Goal: Task Accomplishment & Management: Use online tool/utility

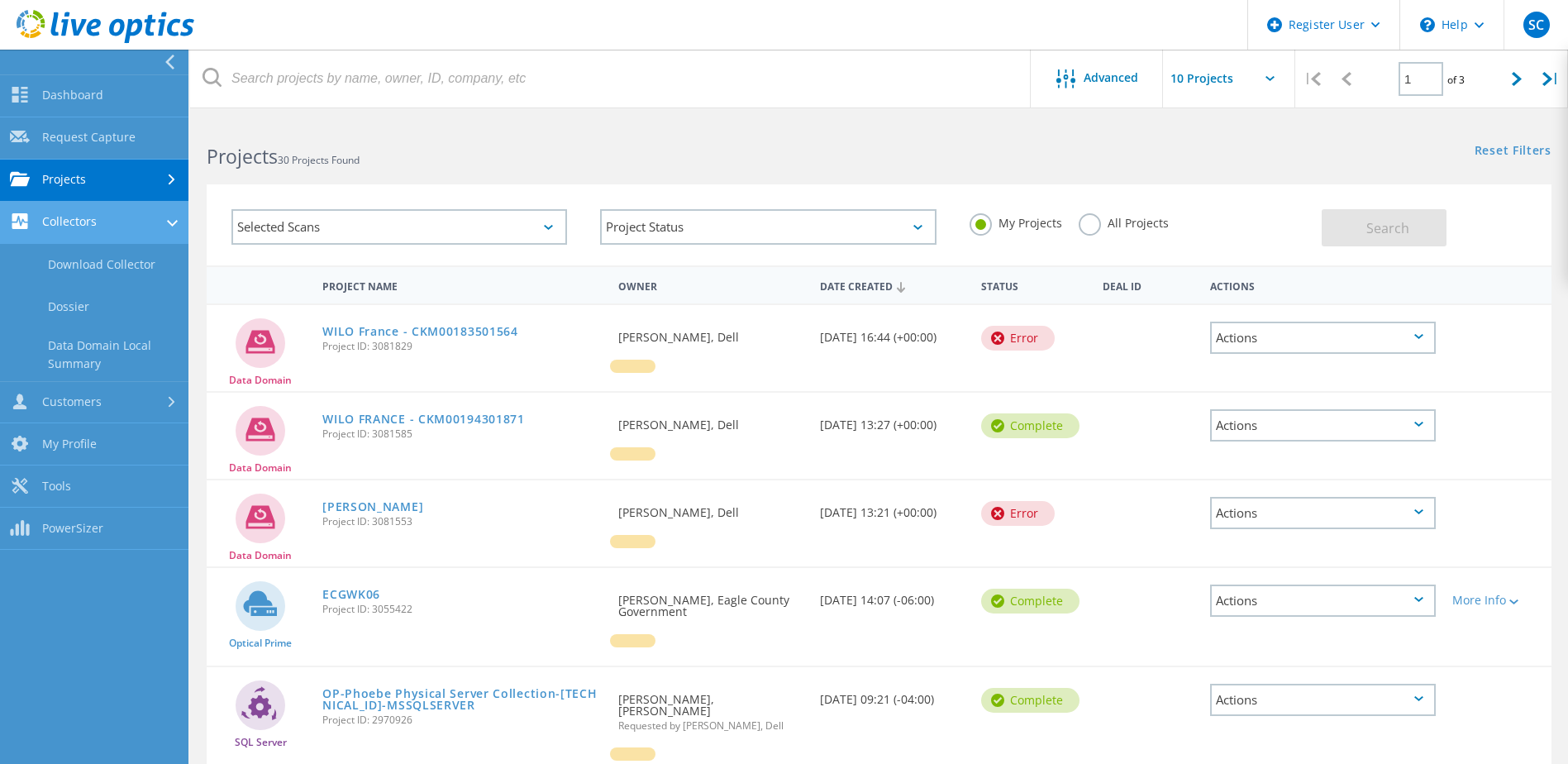
click at [109, 223] on link "Collectors" at bounding box center [94, 223] width 189 height 42
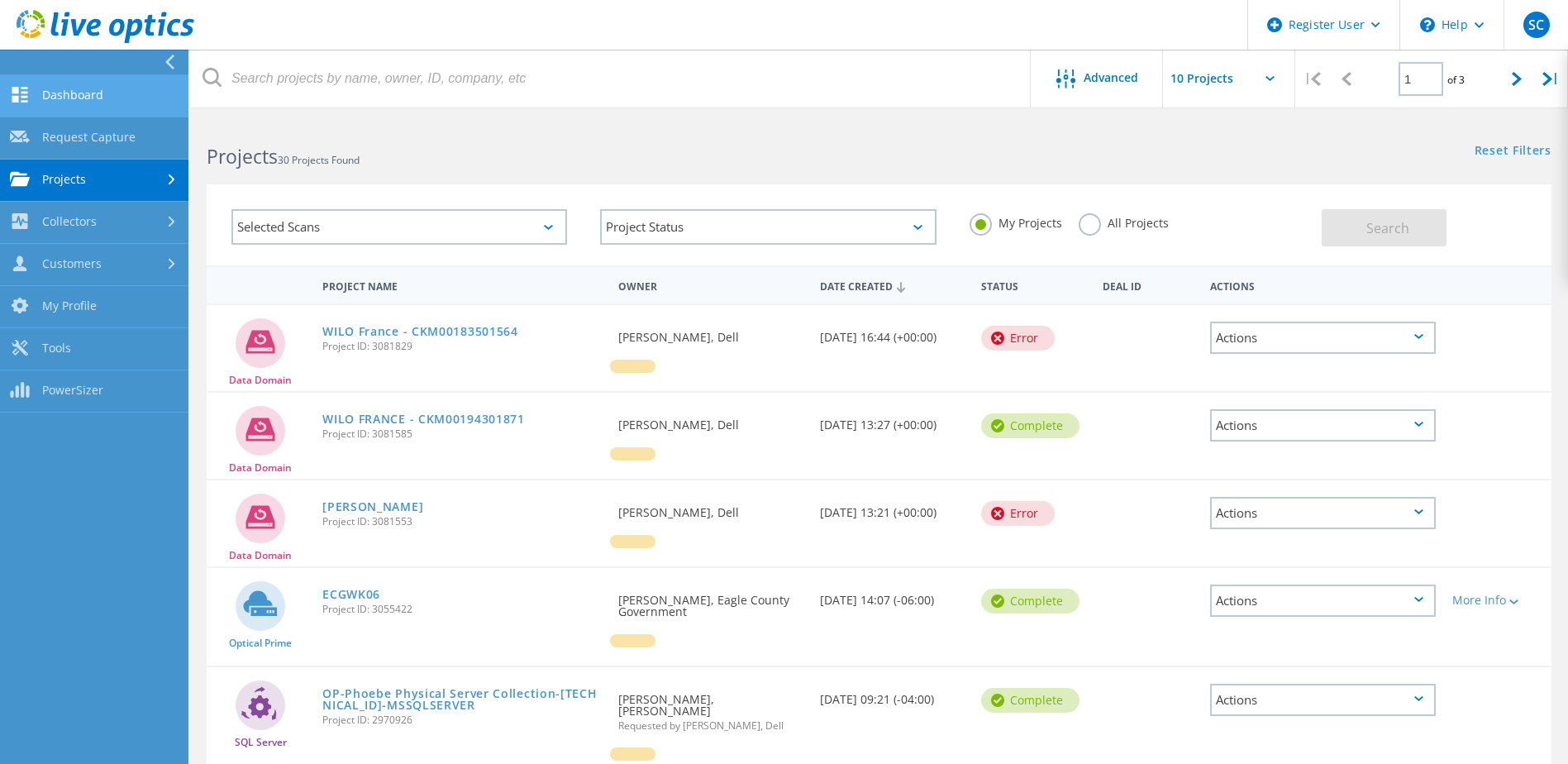
click at [110, 103] on link "Dashboard" at bounding box center [94, 97] width 189 height 42
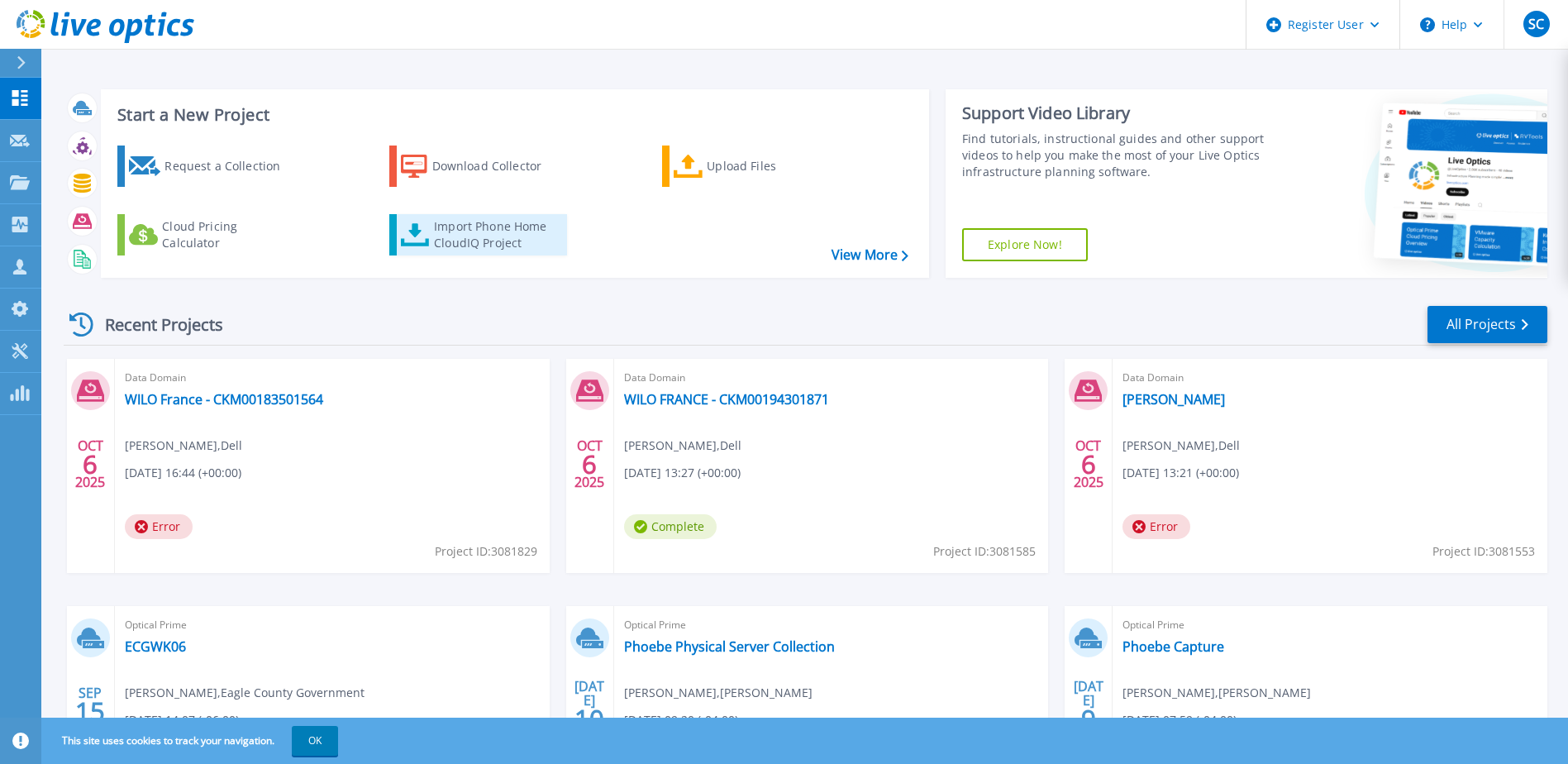
click at [451, 232] on div "Import Phone Home CloudIQ Project" at bounding box center [499, 235] width 129 height 33
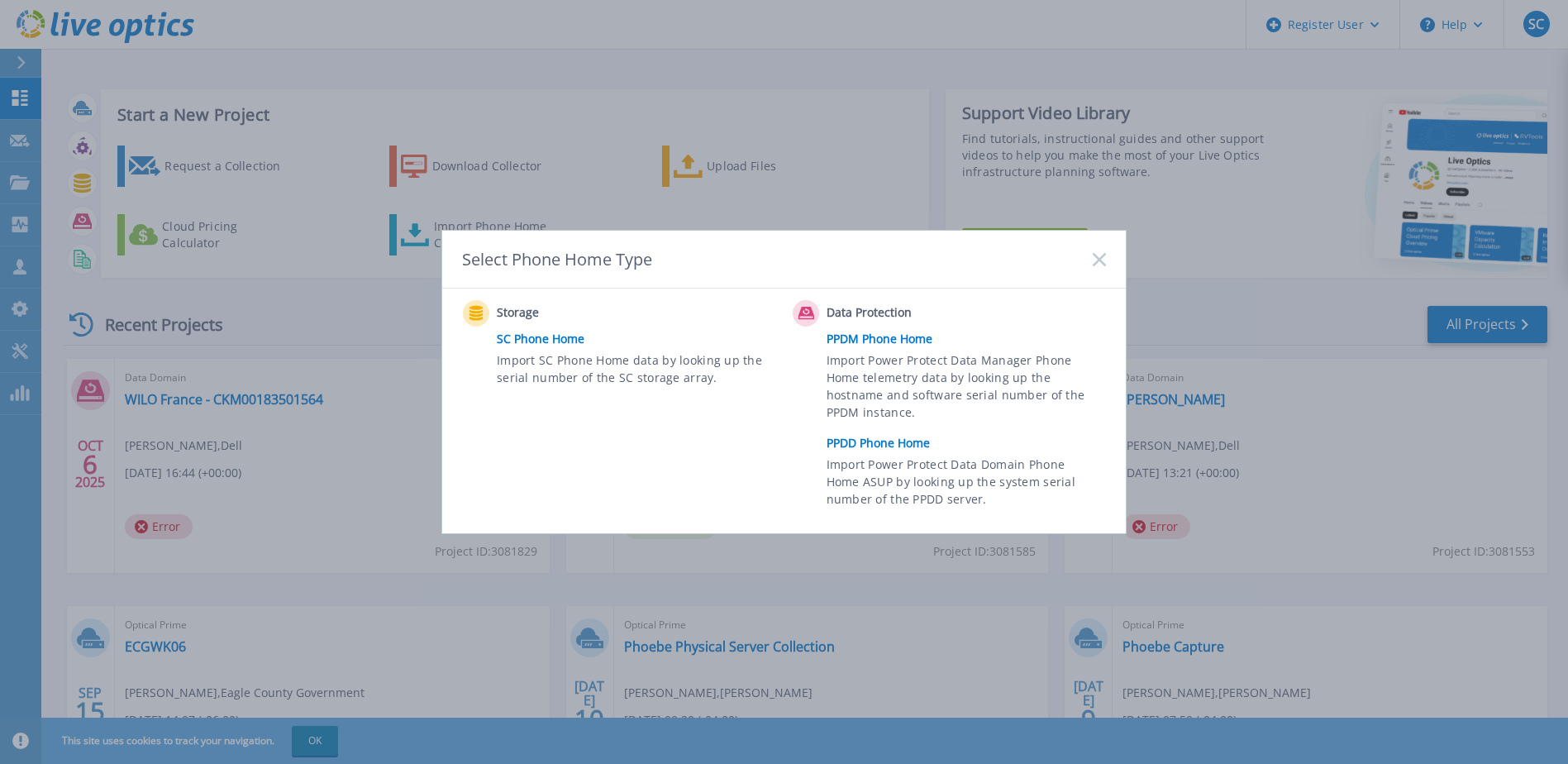
click at [865, 444] on link "PPDD Phone Home" at bounding box center [970, 443] width 288 height 25
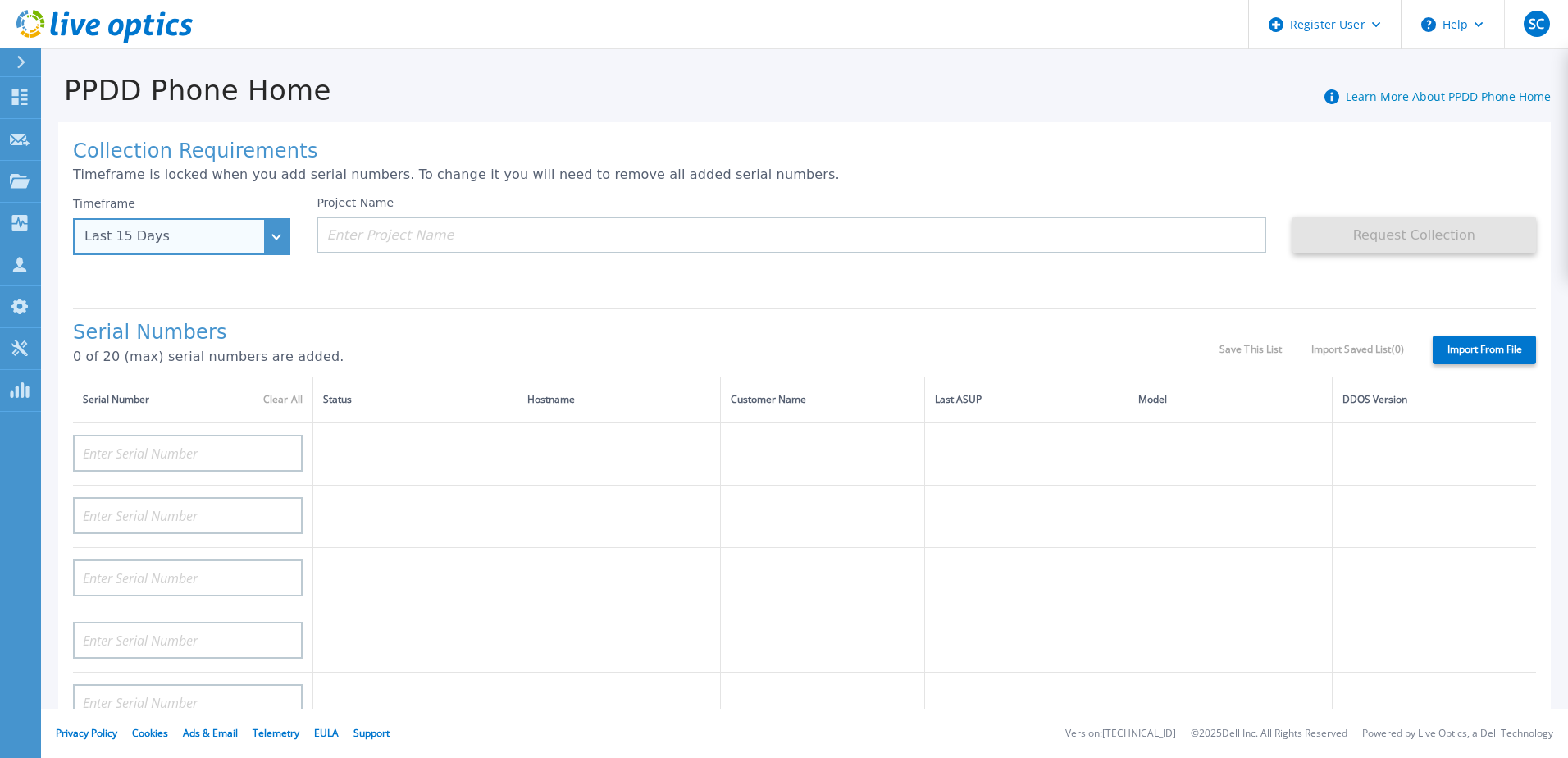
click at [142, 246] on div "Last 15 Days" at bounding box center [182, 237] width 217 height 37
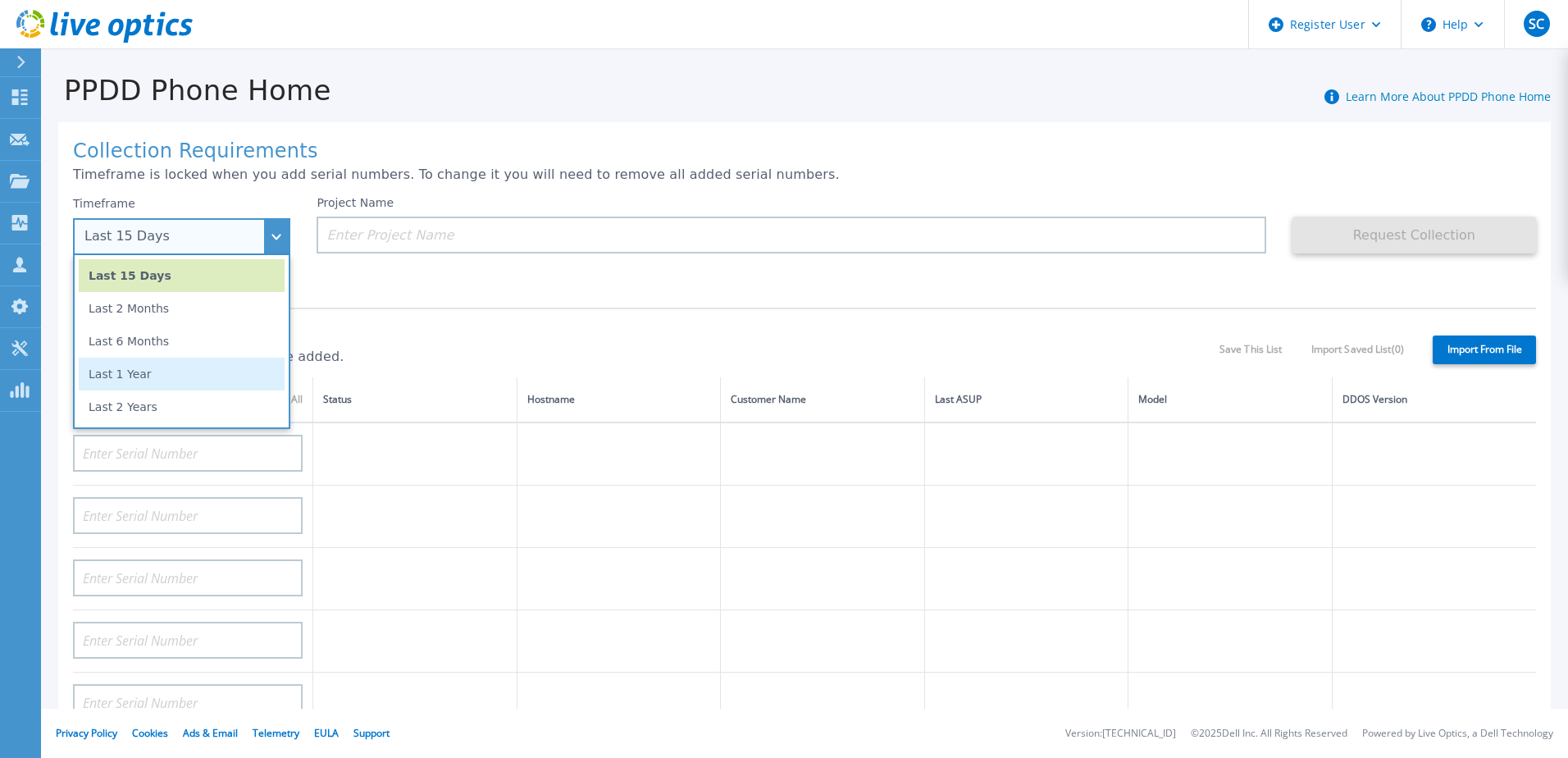
click at [163, 362] on li "Last 1 Year" at bounding box center [181, 374] width 205 height 33
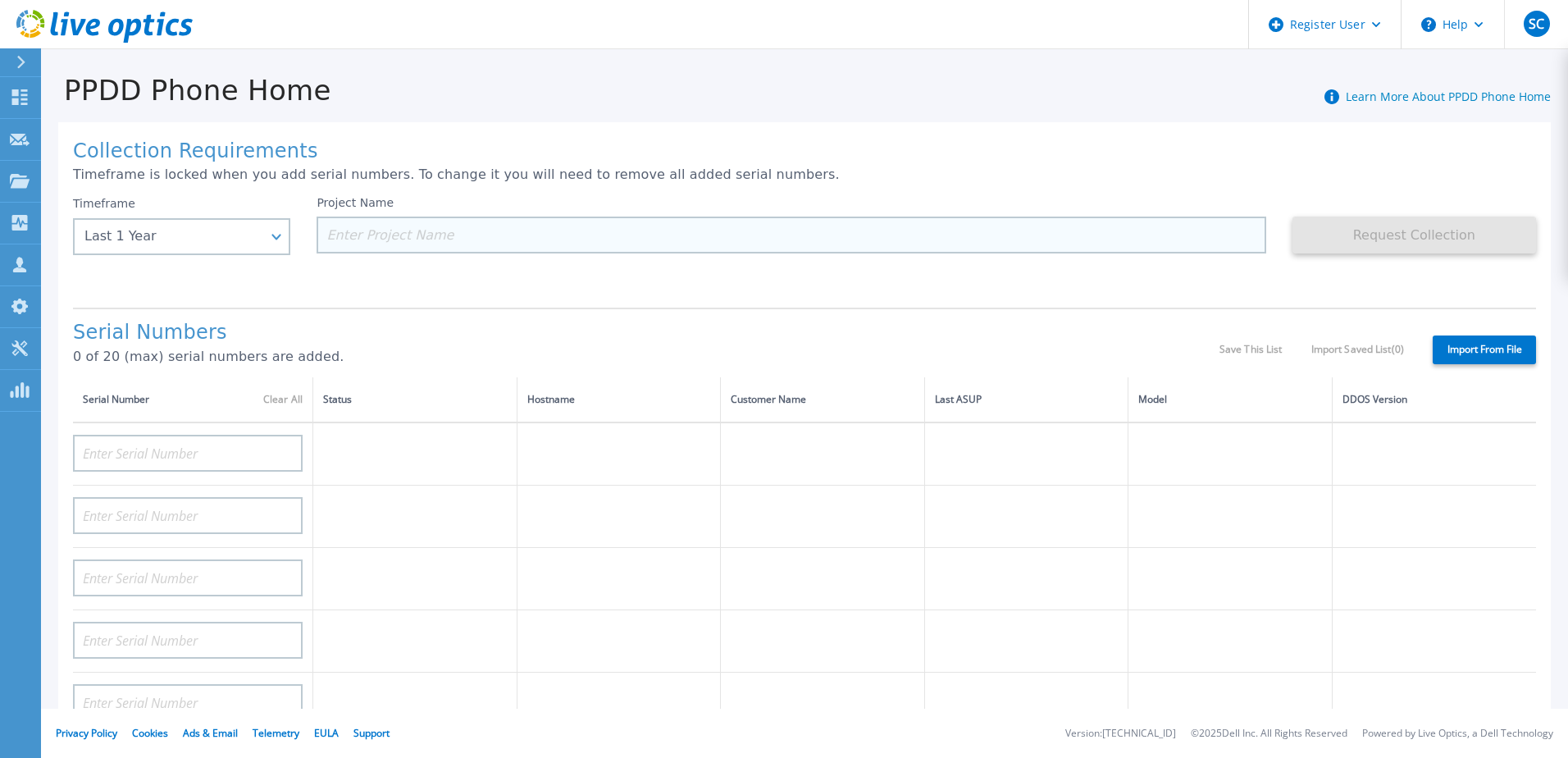
click at [498, 221] on input at bounding box center [791, 235] width 949 height 37
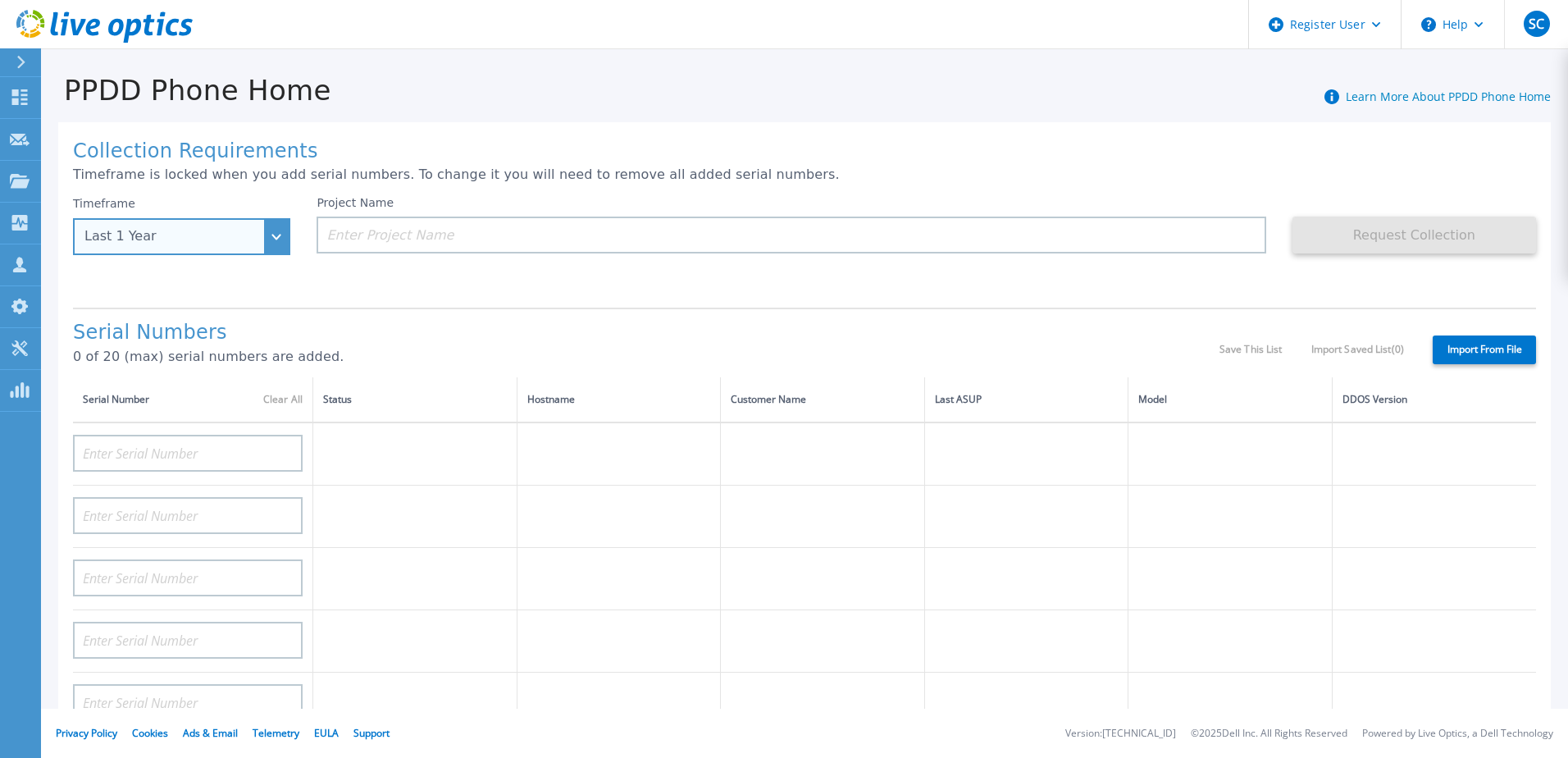
click at [233, 247] on div "Last 1 Year" at bounding box center [182, 237] width 217 height 37
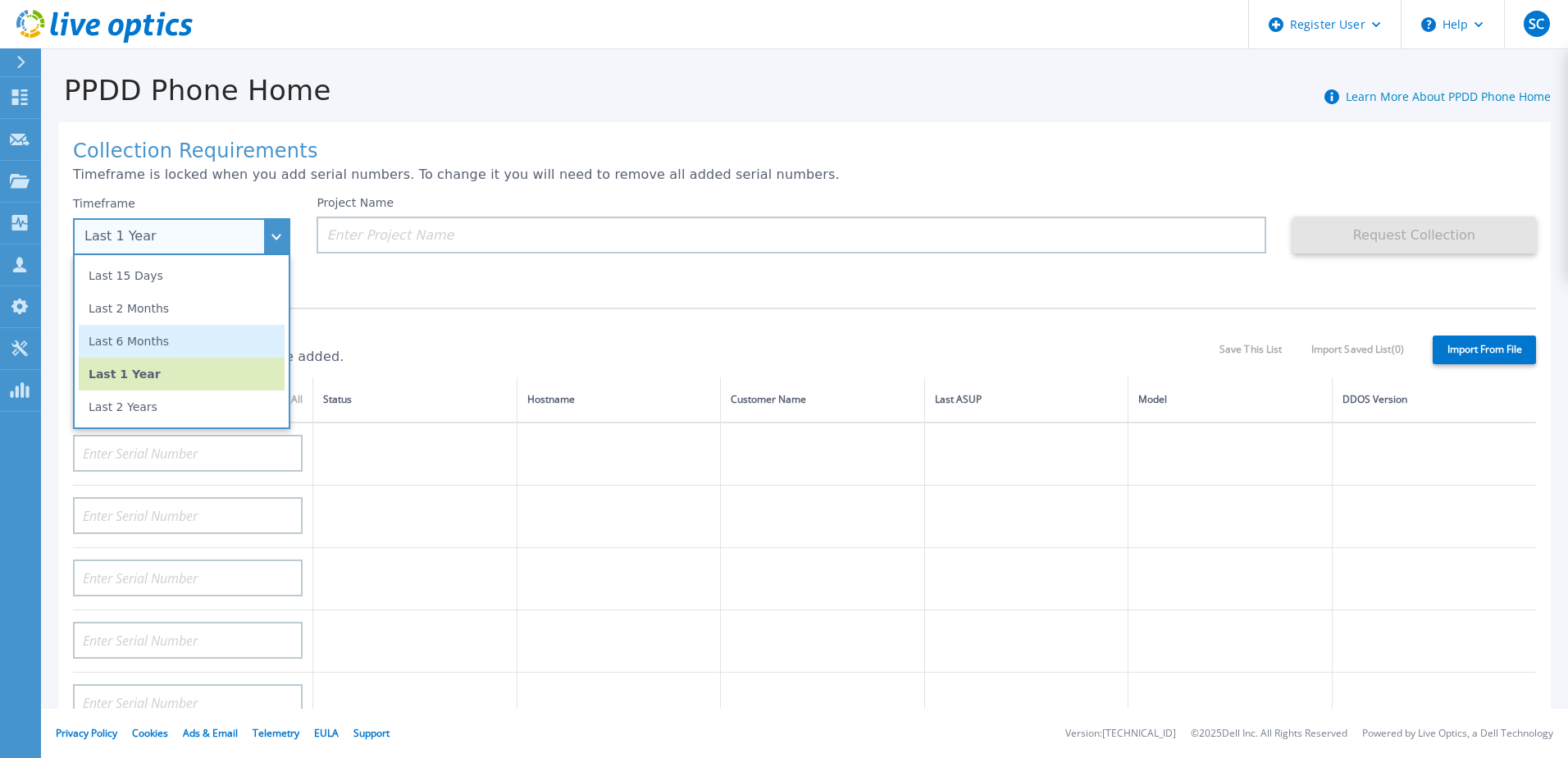
click at [226, 340] on li "Last 6 Months" at bounding box center [181, 342] width 205 height 33
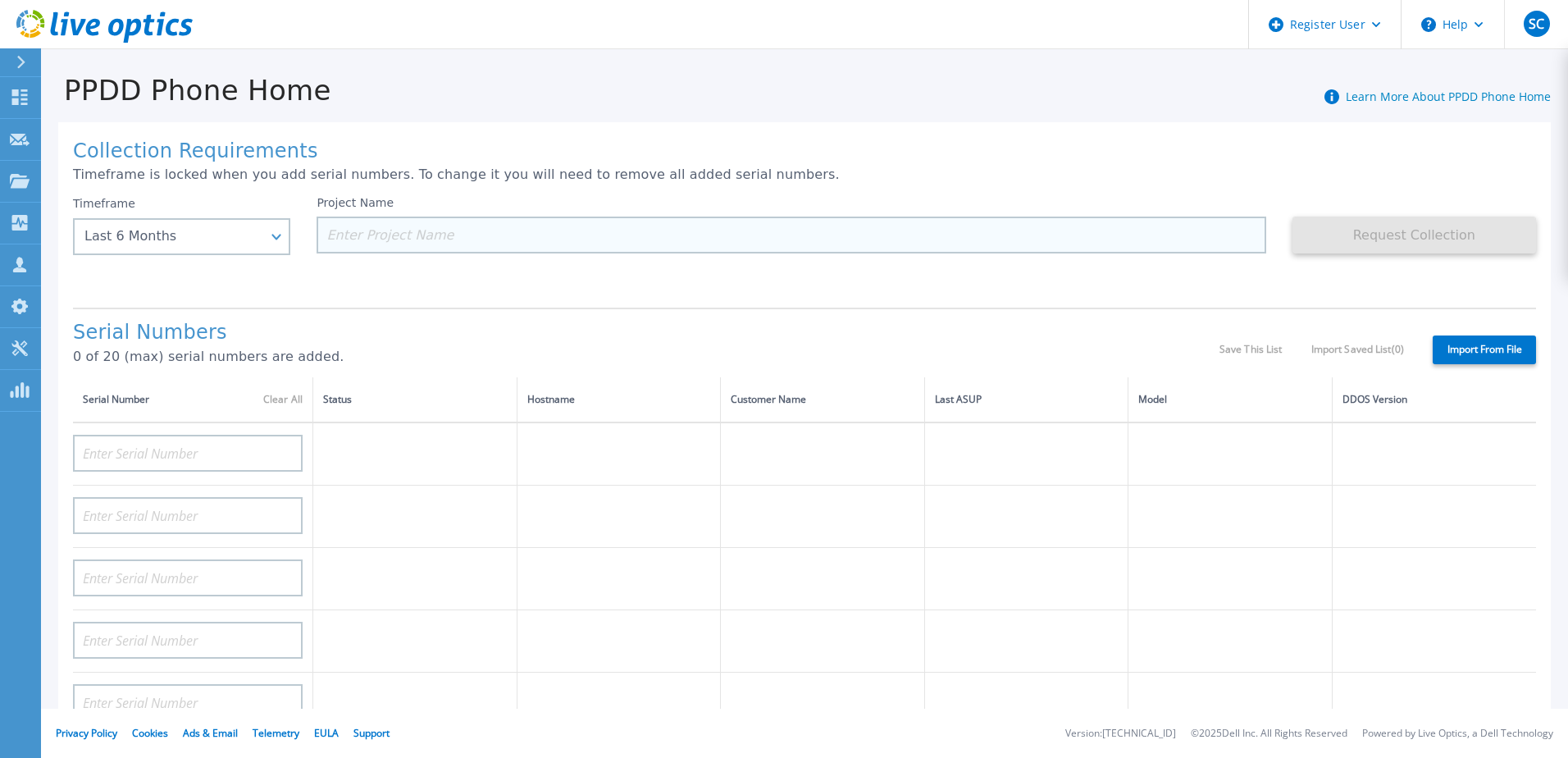
click at [361, 237] on input at bounding box center [791, 235] width 949 height 37
paste input "CKM00194501361"
type input "CKM00194501361"
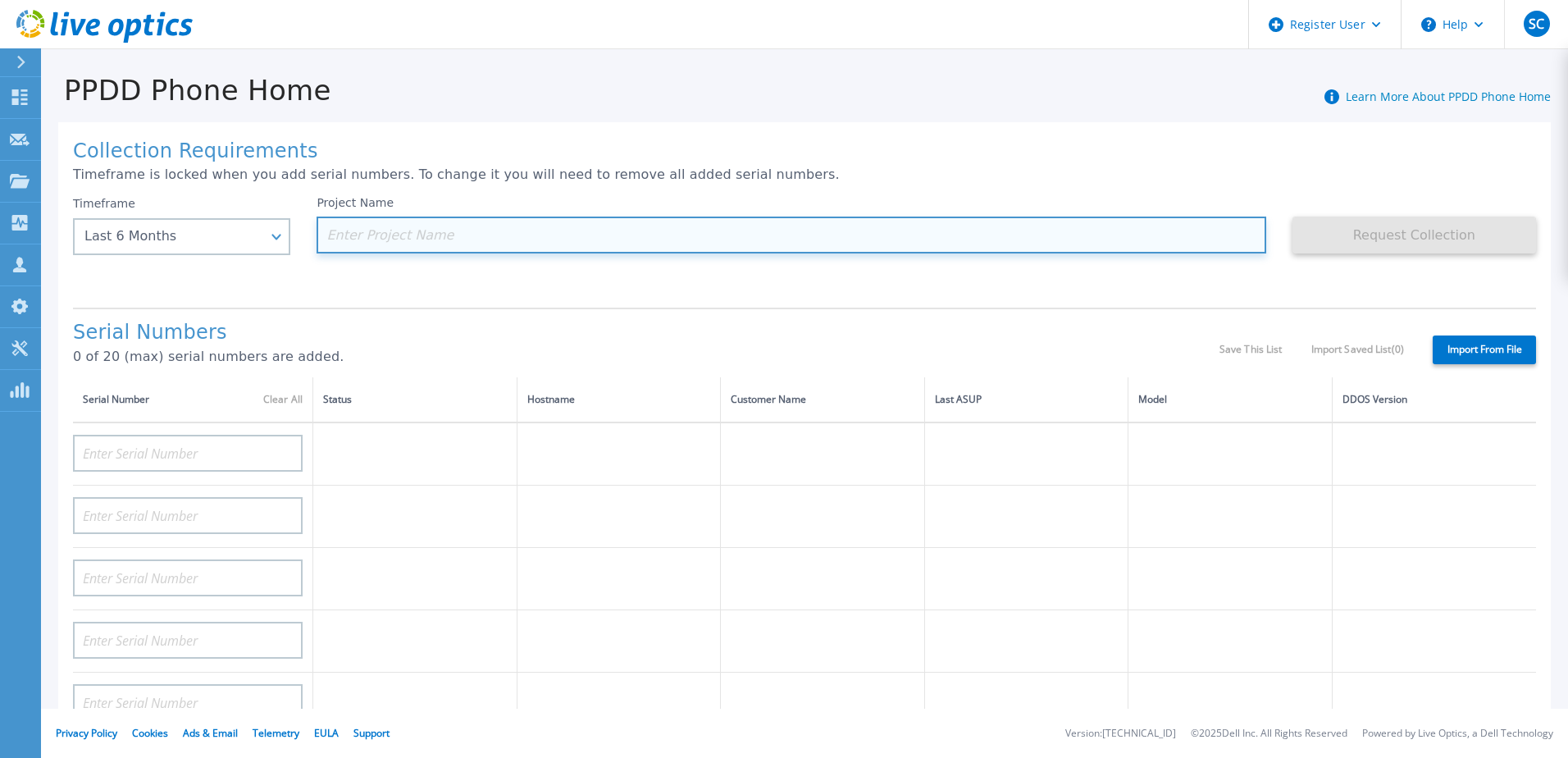
click at [585, 232] on input at bounding box center [791, 235] width 949 height 37
paste input "CKM00183501564"
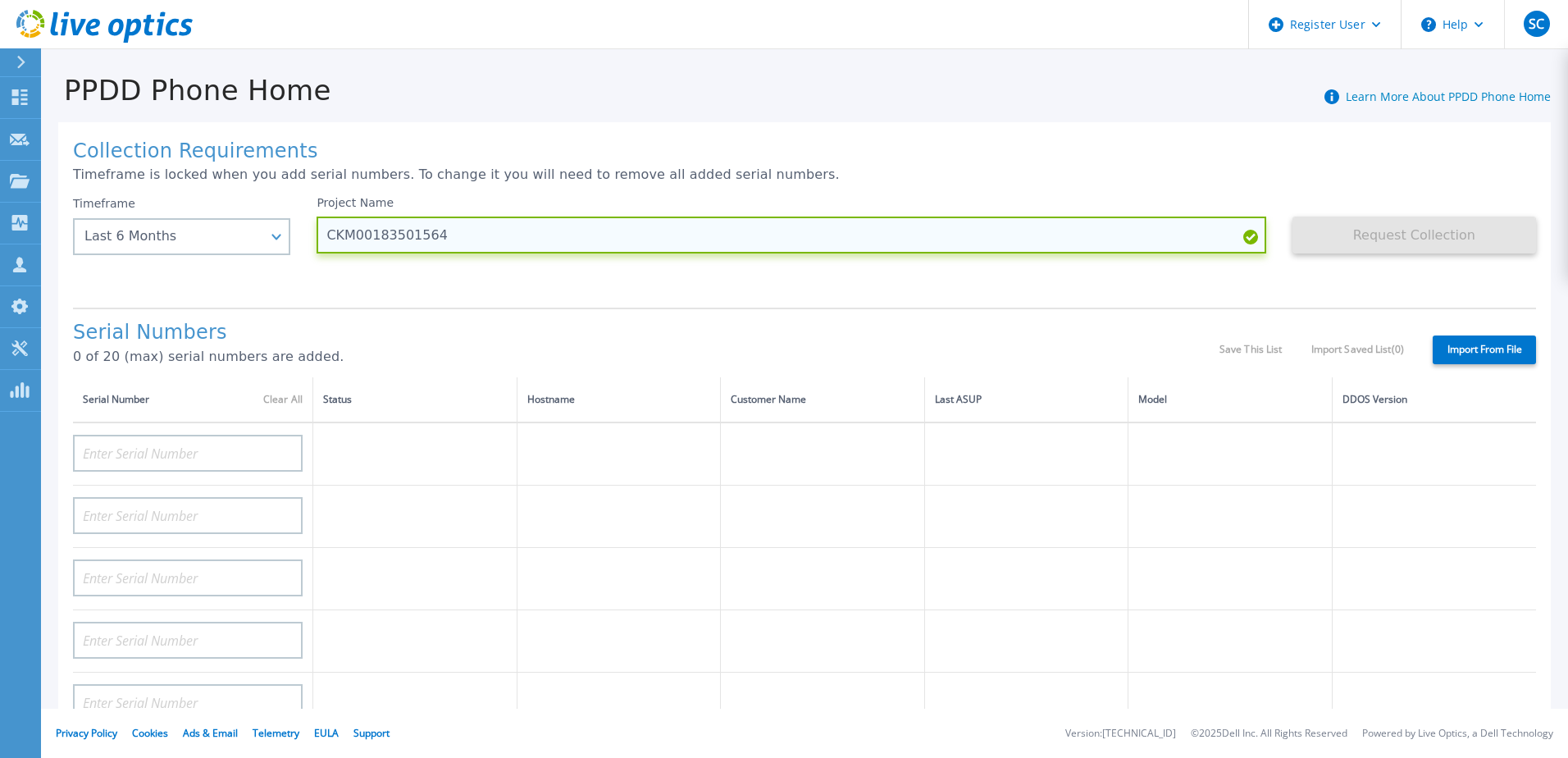
click at [322, 241] on input "CKM00183501564" at bounding box center [791, 235] width 949 height 37
type input "WILO FRANCE - CKM00183501564"
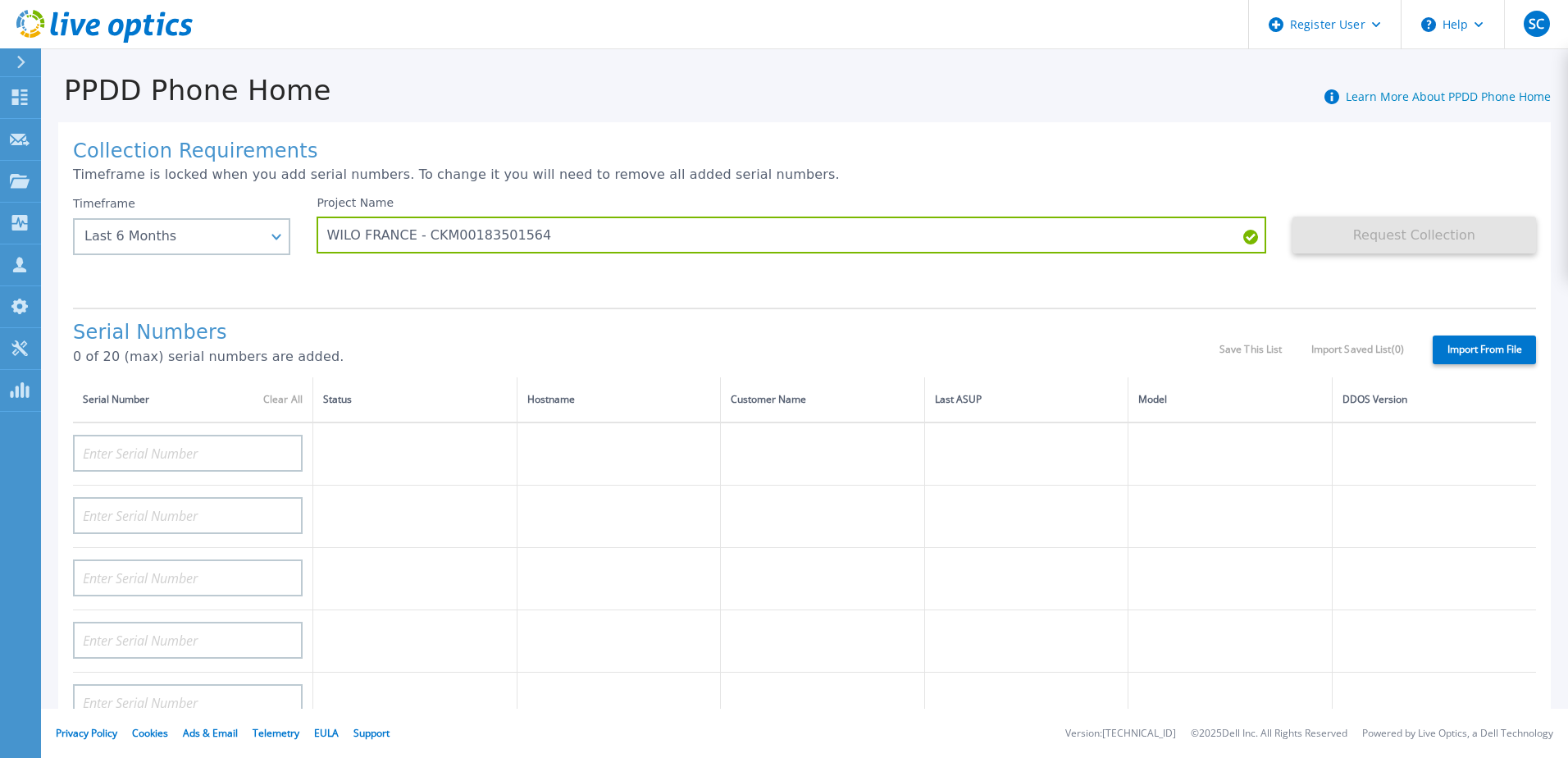
click at [598, 327] on h1 "Serial Numbers" at bounding box center [647, 332] width 1147 height 23
click at [222, 450] on input at bounding box center [187, 453] width 229 height 37
paste input "CKM00183501564"
type input "CKM00183501564"
click at [407, 370] on div "Serial Numbers 0 of 20 (max) serial numbers are added." at bounding box center [647, 349] width 1147 height 56
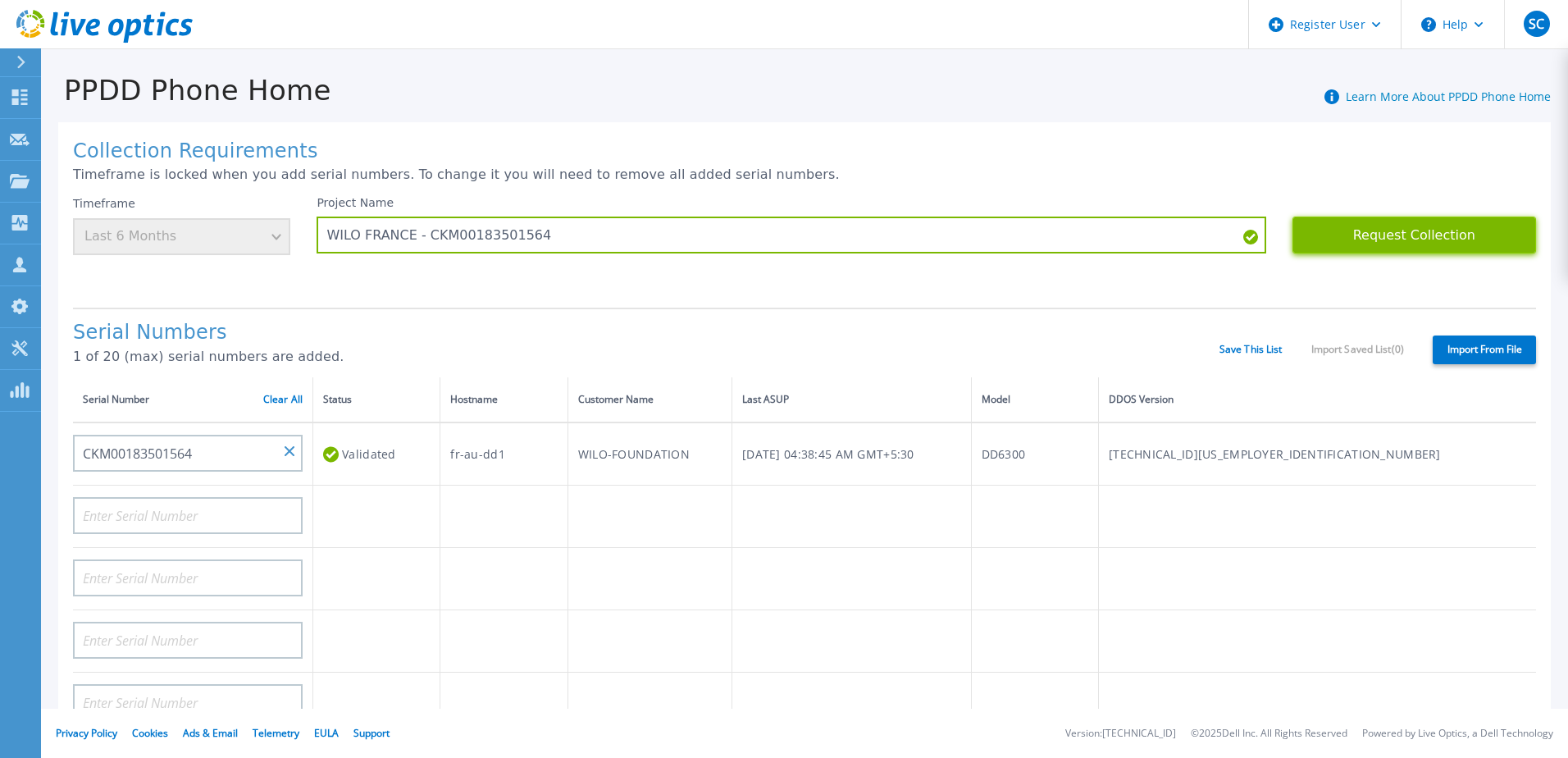
click at [1395, 239] on button "Request Collection" at bounding box center [1415, 235] width 244 height 37
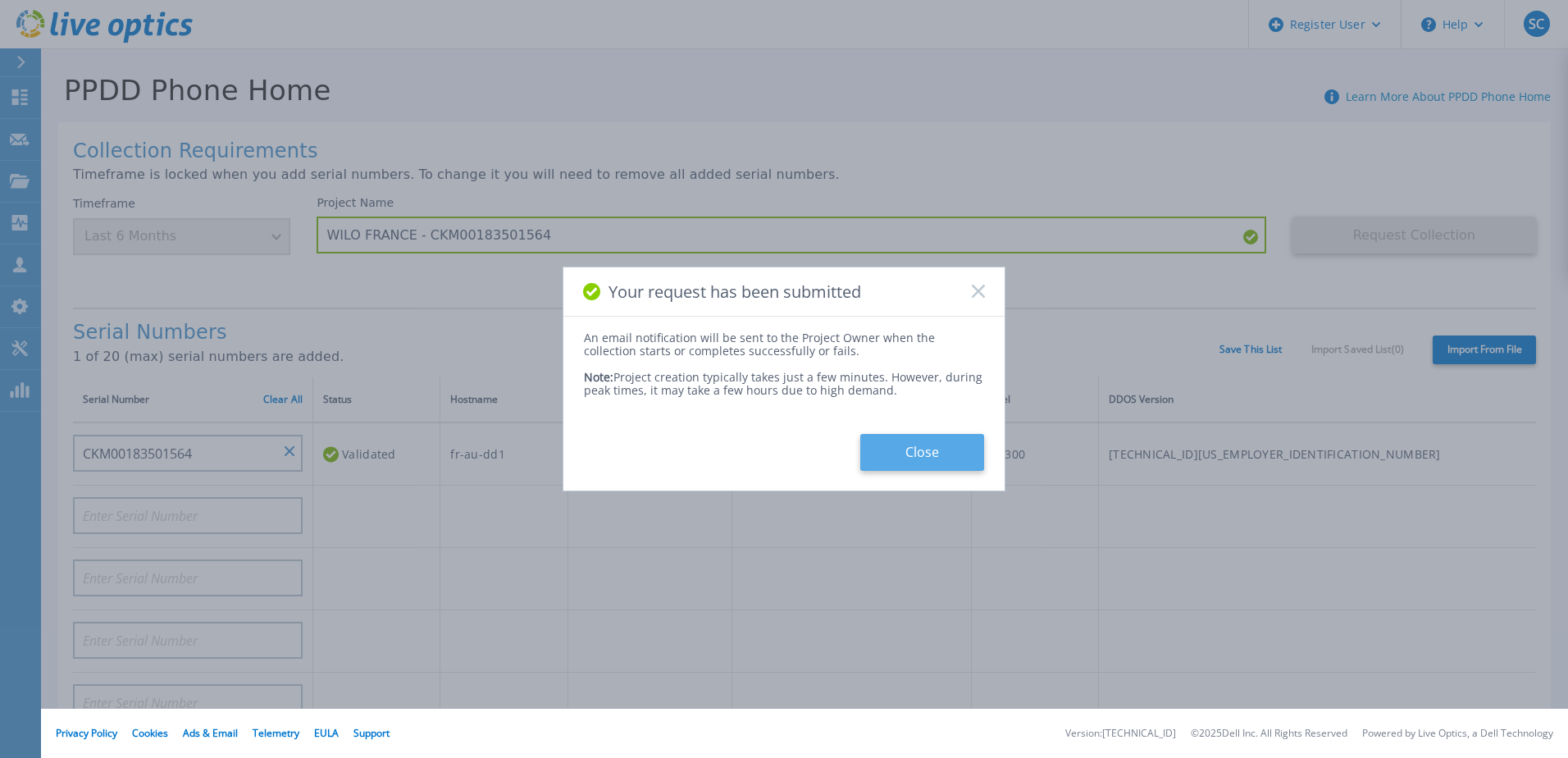
click at [937, 451] on button "Close" at bounding box center [922, 452] width 124 height 37
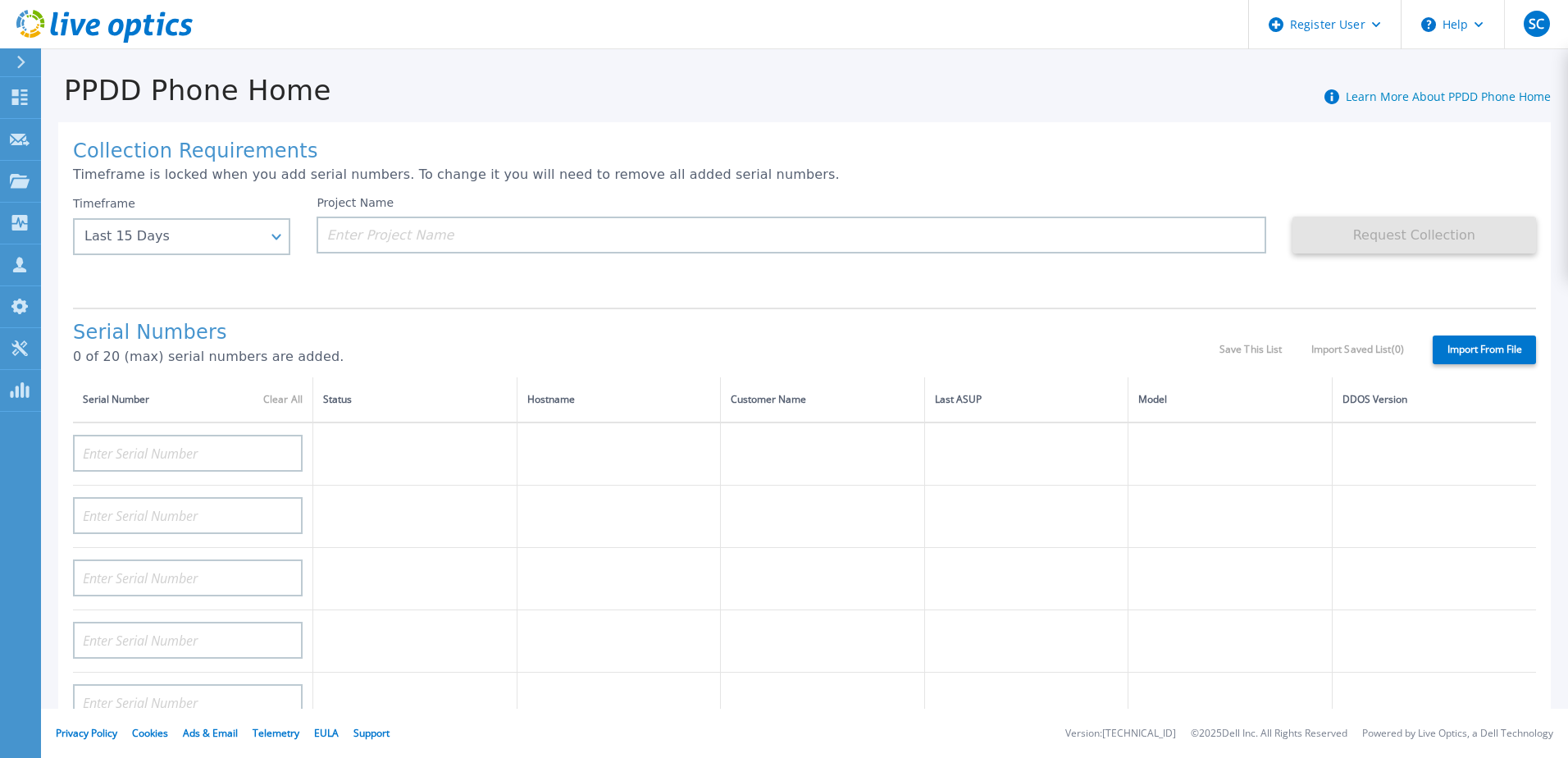
click at [836, 326] on h1 "Serial Numbers" at bounding box center [647, 332] width 1147 height 23
click at [405, 76] on div "PPDD Phone Home Learn More About PPDD Phone Home" at bounding box center [796, 81] width 1510 height 51
drag, startPoint x: 245, startPoint y: 28, endPoint x: 265, endPoint y: 37, distance: 21.9
click at [265, 37] on header "Register User Help SC Dell User Sumit Chatterjee Sumit.Chatterjee@dell.com Dell…" at bounding box center [784, 25] width 1568 height 49
click at [648, 310] on div "Serial Numbers 0 of 20 (max) serial numbers are added. Save This List Import Sa…" at bounding box center [805, 342] width 1463 height 69
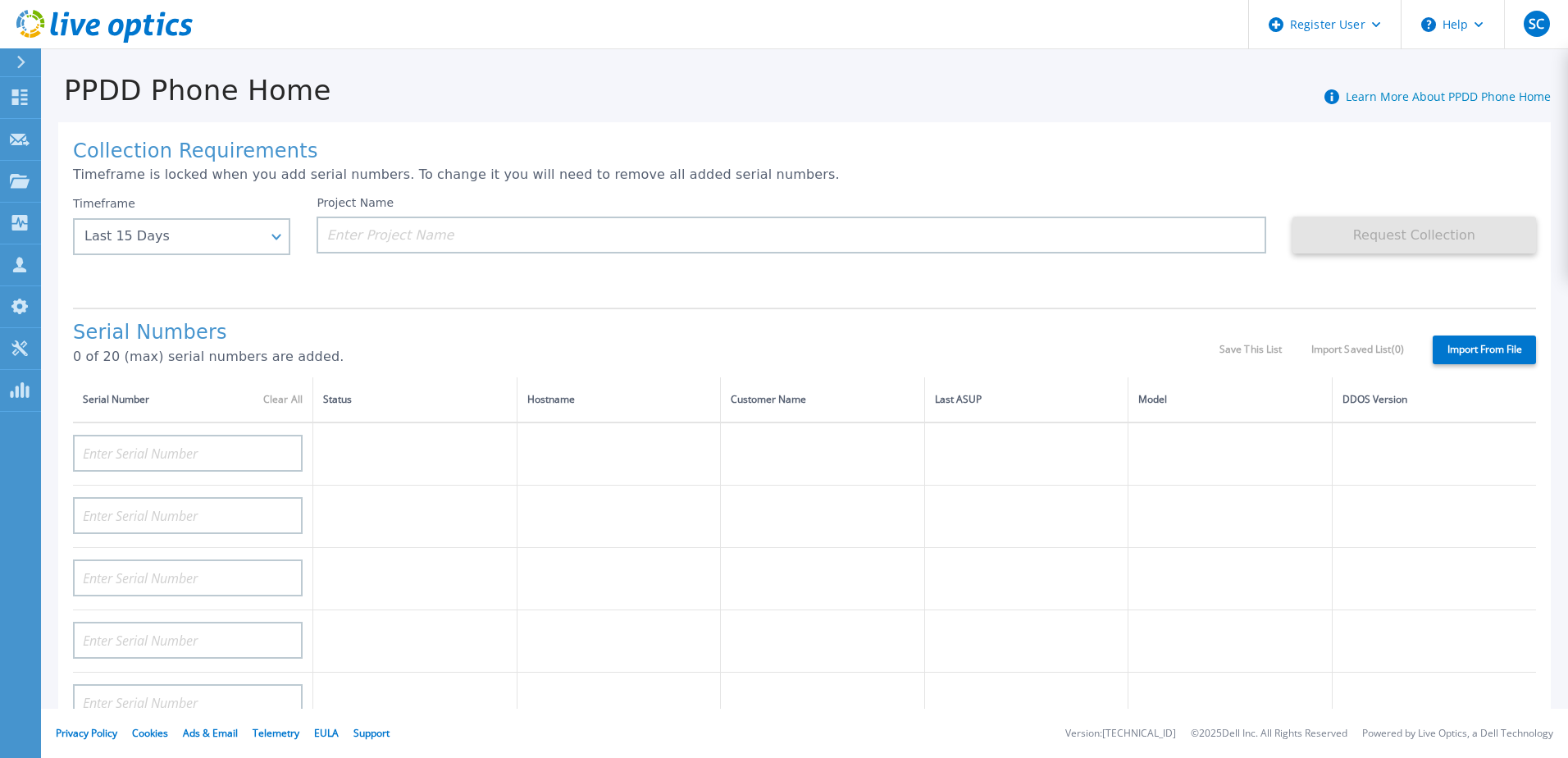
click at [439, 122] on div "Collection Requirements Timeframe is locked when you add serial numbers. To cha…" at bounding box center [805, 586] width 1493 height 928
click at [193, 255] on div "Last 15 Days" at bounding box center [182, 237] width 217 height 37
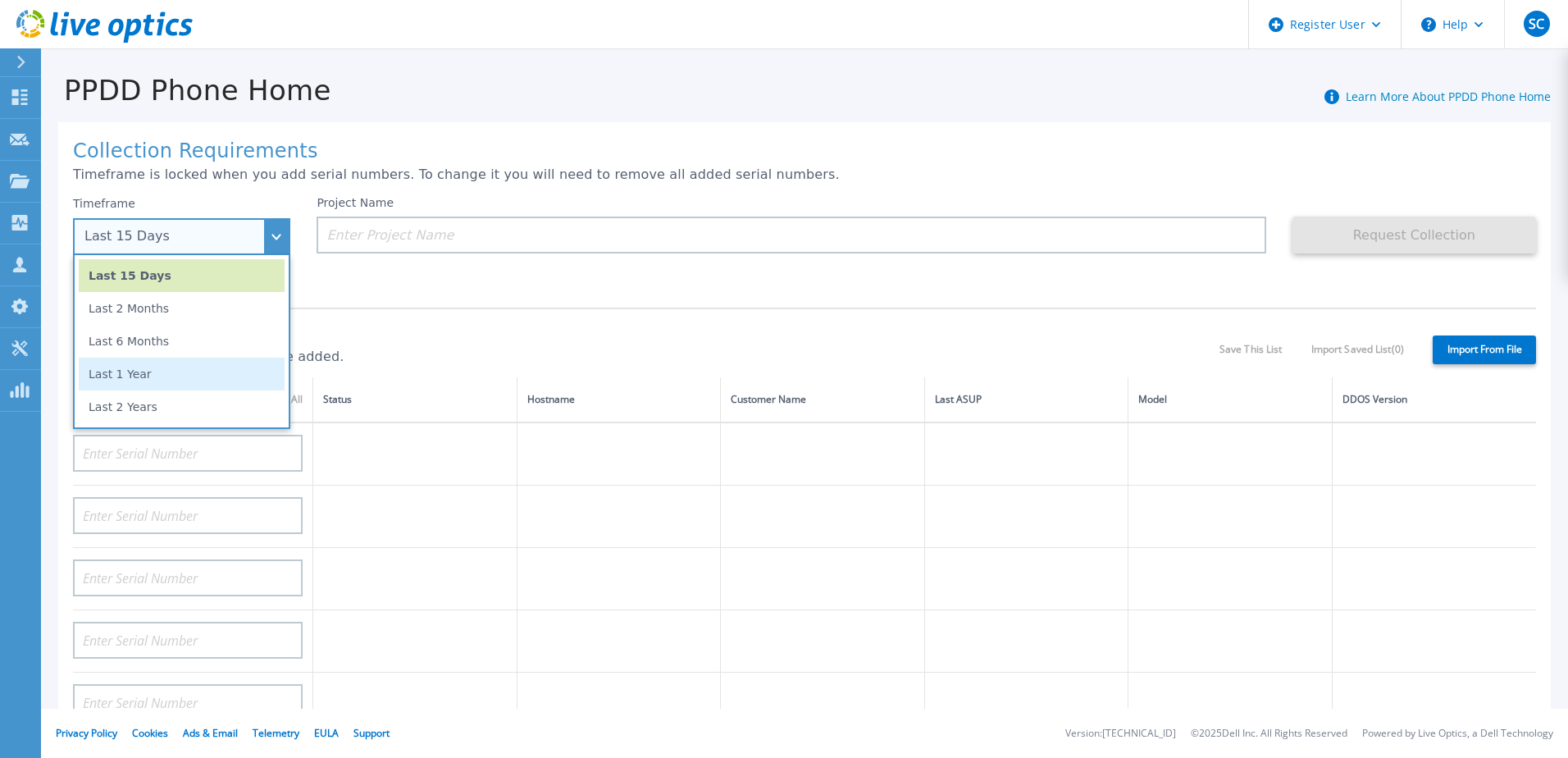
click at [191, 370] on li "Last 1 Year" at bounding box center [181, 374] width 205 height 33
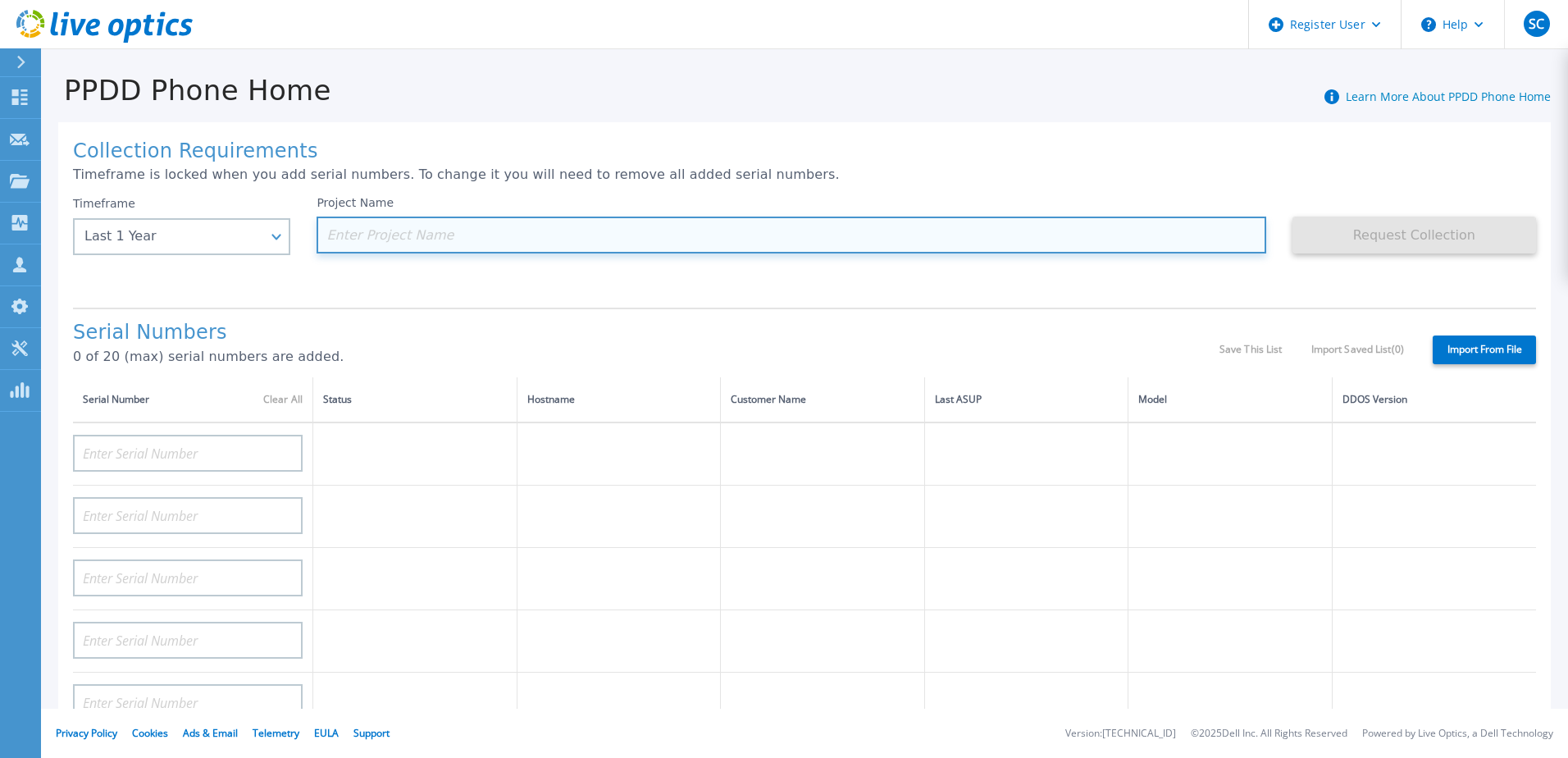
click at [381, 238] on input at bounding box center [791, 235] width 949 height 37
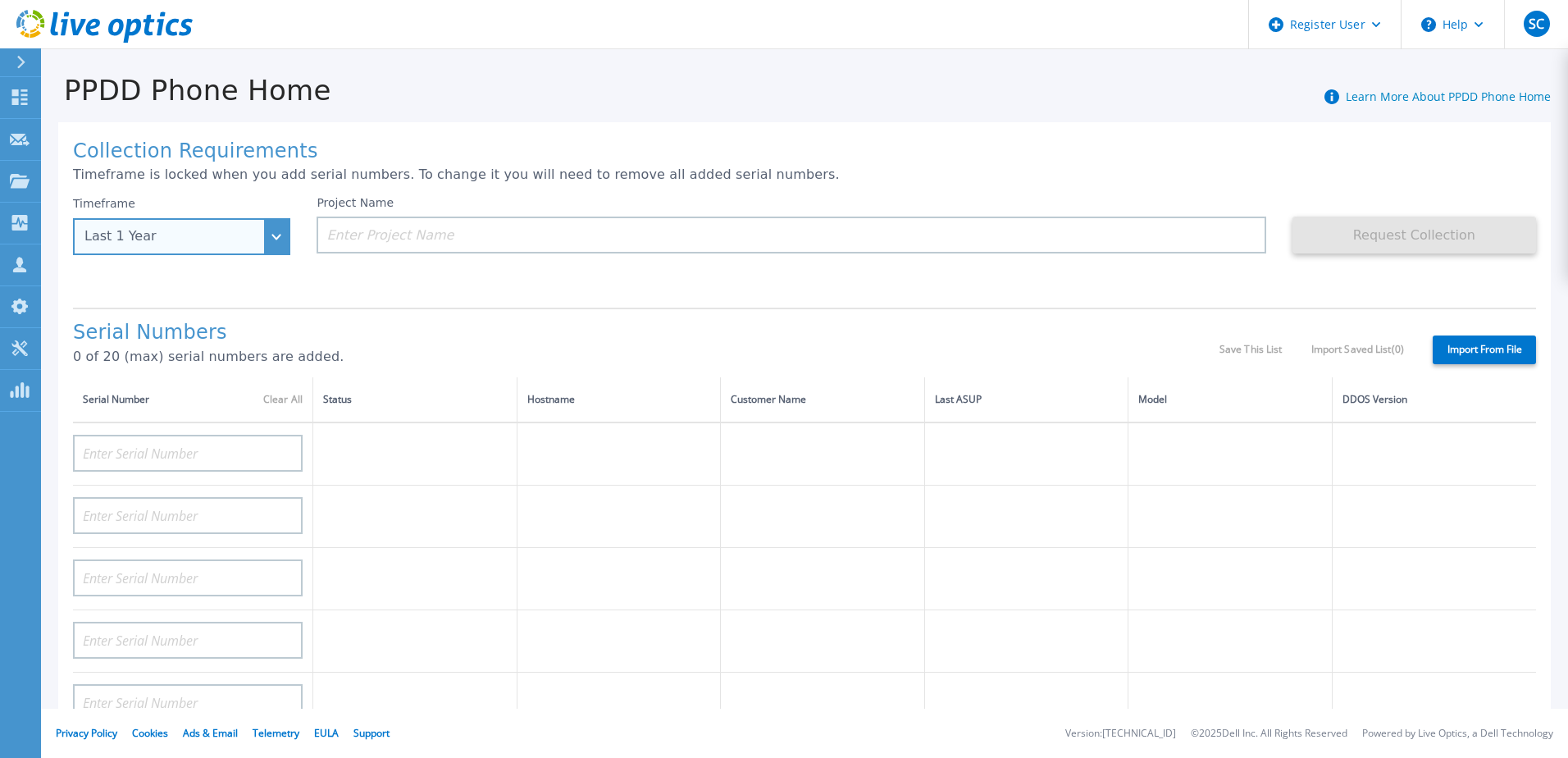
click at [197, 240] on div "Last 1 Year" at bounding box center [173, 237] width 176 height 15
click at [367, 296] on div "Collection Requirements Timeframe is locked when you add serial numbers. To cha…" at bounding box center [805, 586] width 1493 height 928
click at [237, 242] on div "Last 1 Year" at bounding box center [173, 237] width 176 height 15
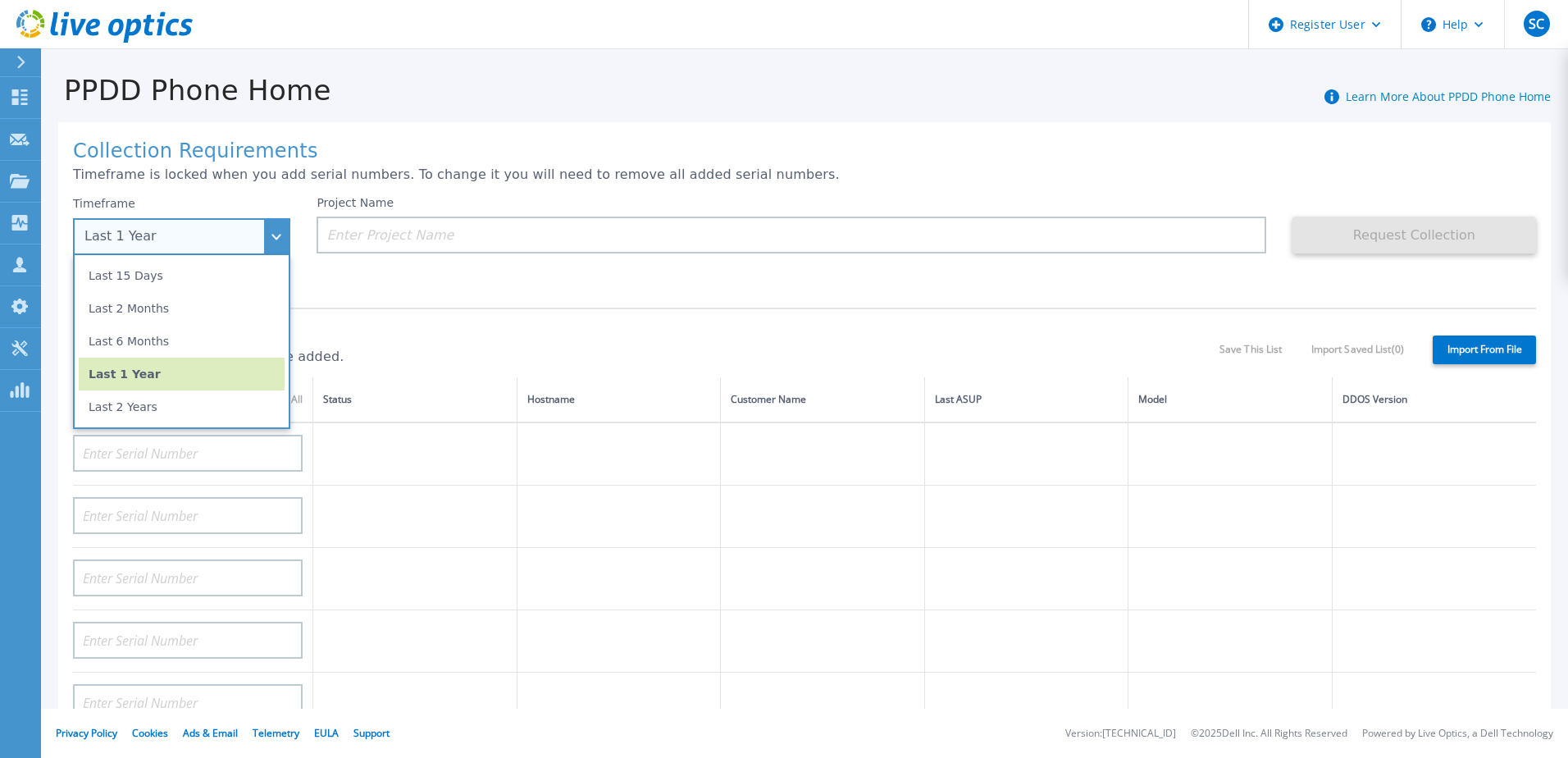
click at [229, 342] on li "Last 6 Months" at bounding box center [181, 342] width 205 height 33
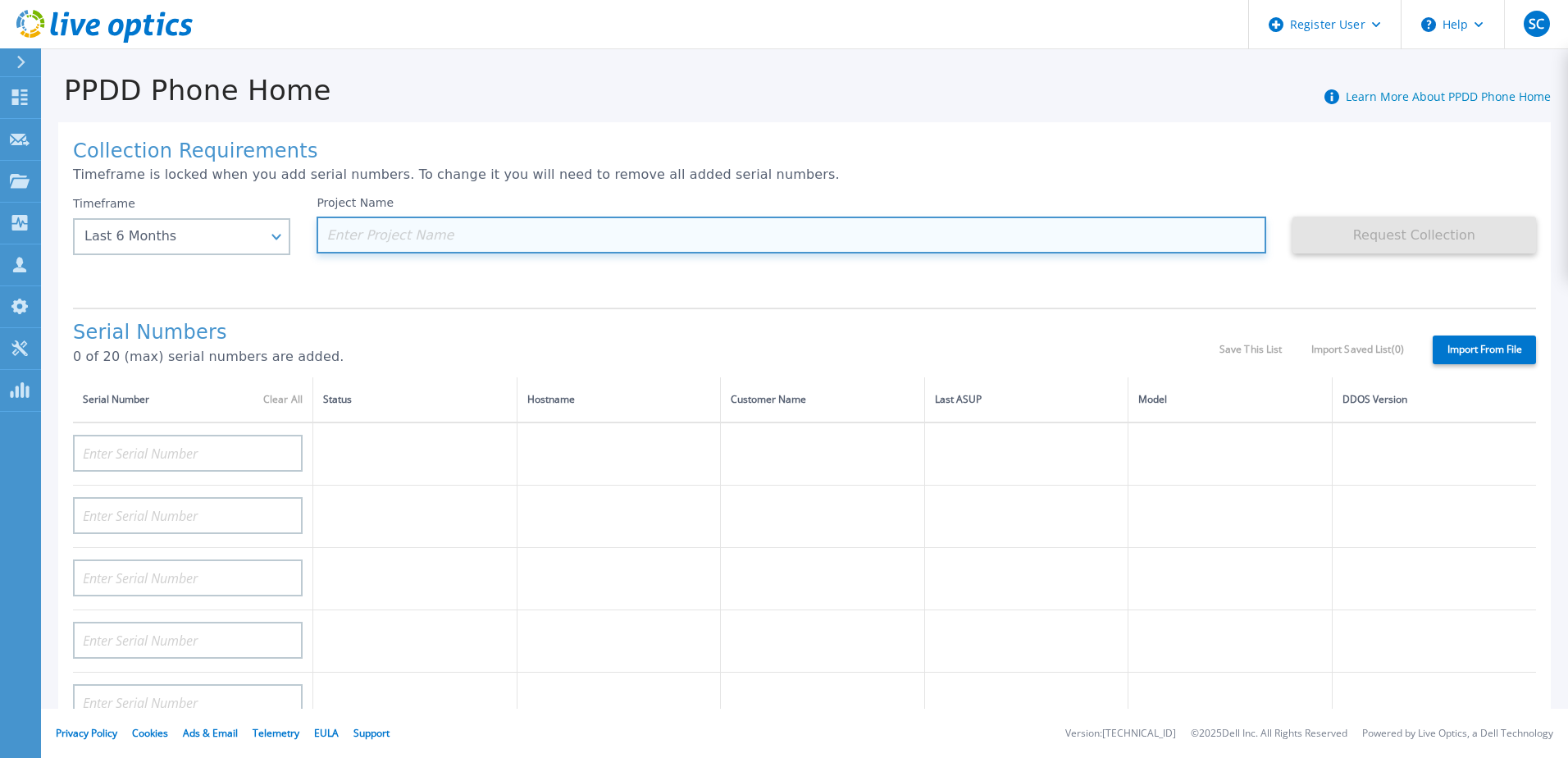
click at [365, 216] on div "Project Name" at bounding box center [791, 225] width 949 height 58
click at [381, 246] on input at bounding box center [791, 235] width 949 height 37
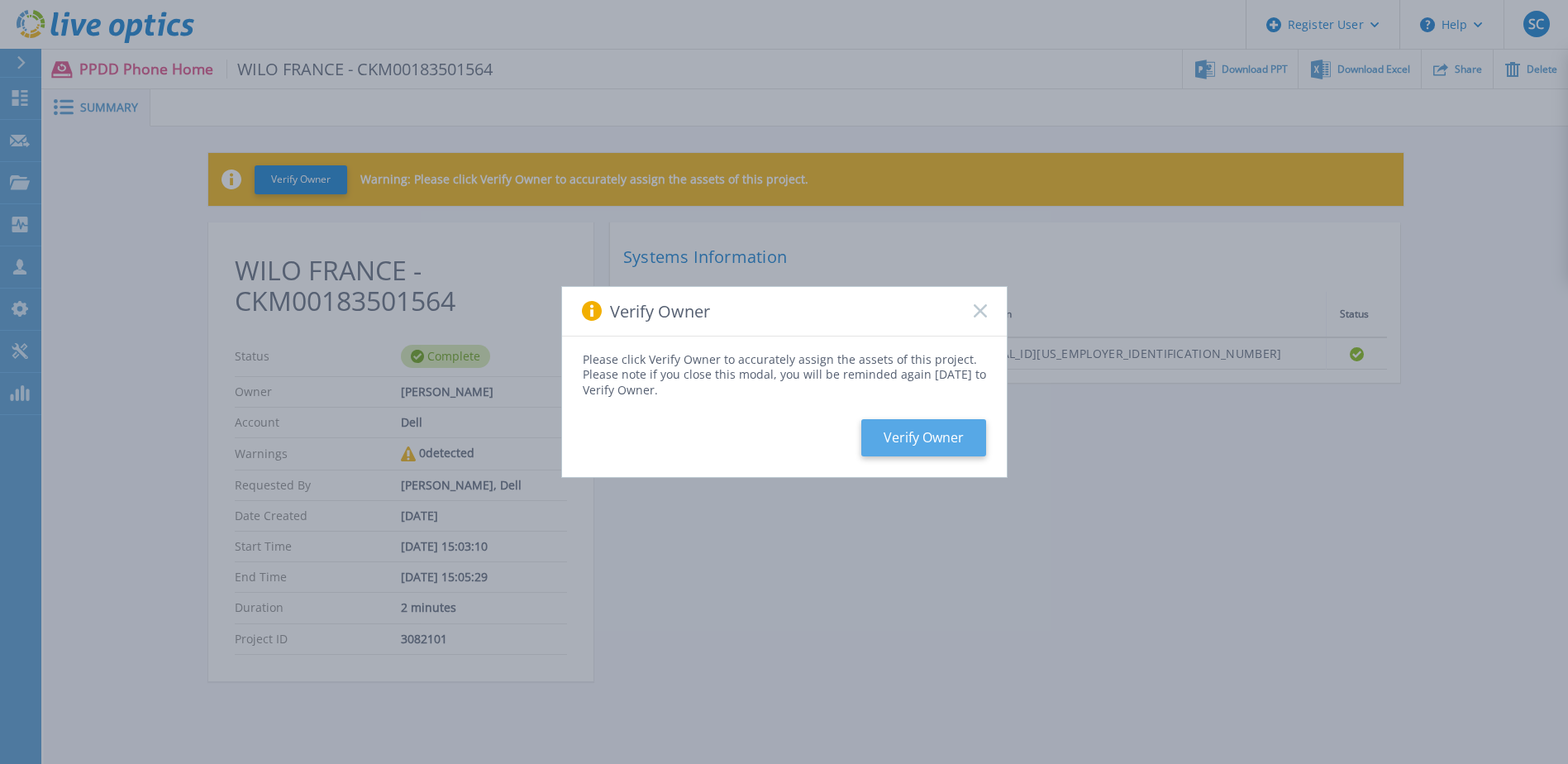
click at [939, 428] on button "Verify Owner" at bounding box center [924, 437] width 125 height 37
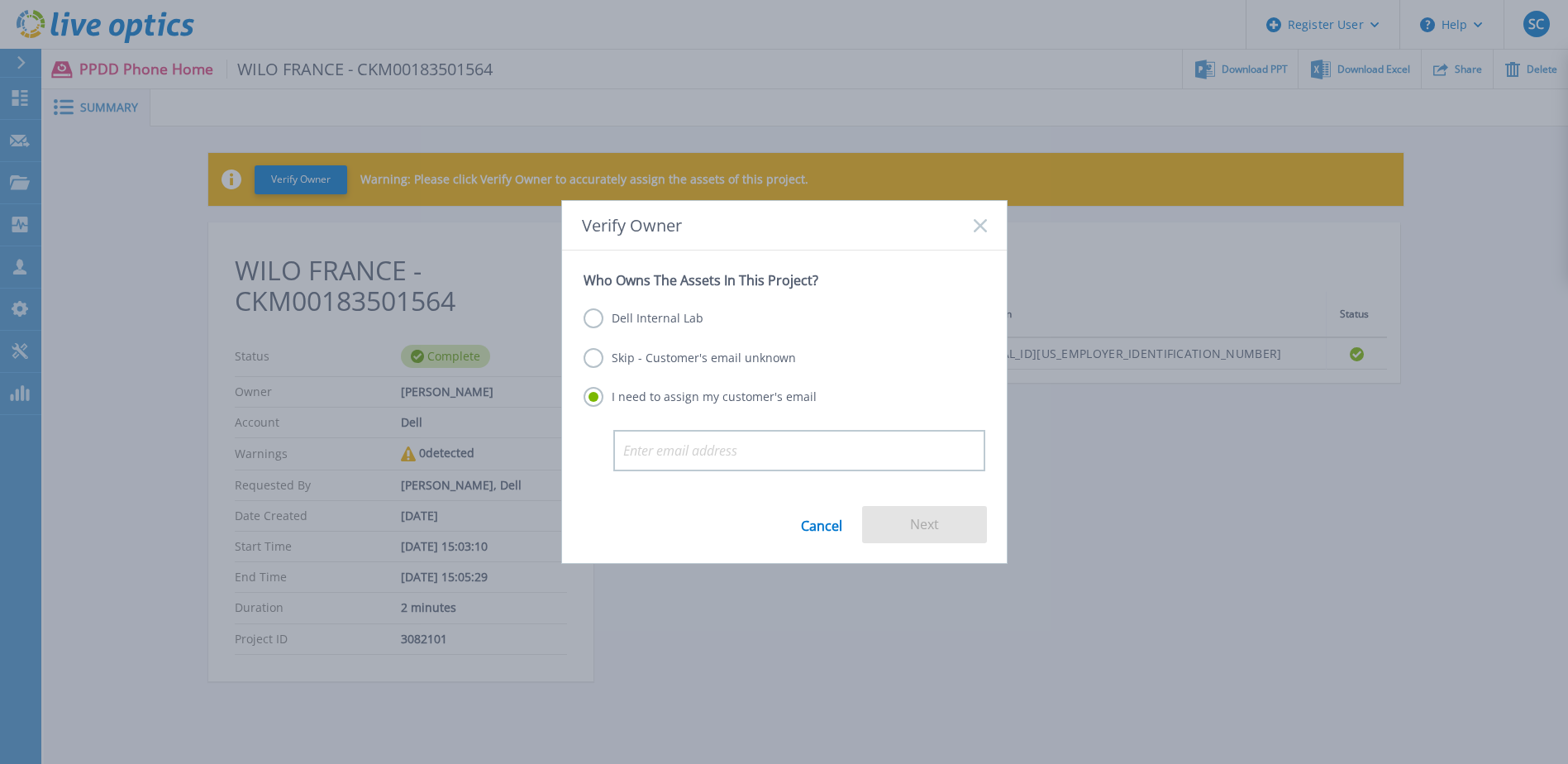
click at [721, 356] on label "Skip - Customer's email unknown" at bounding box center [689, 358] width 213 height 20
click at [0, 0] on input "Skip - Customer's email unknown" at bounding box center [0, 0] width 0 height 0
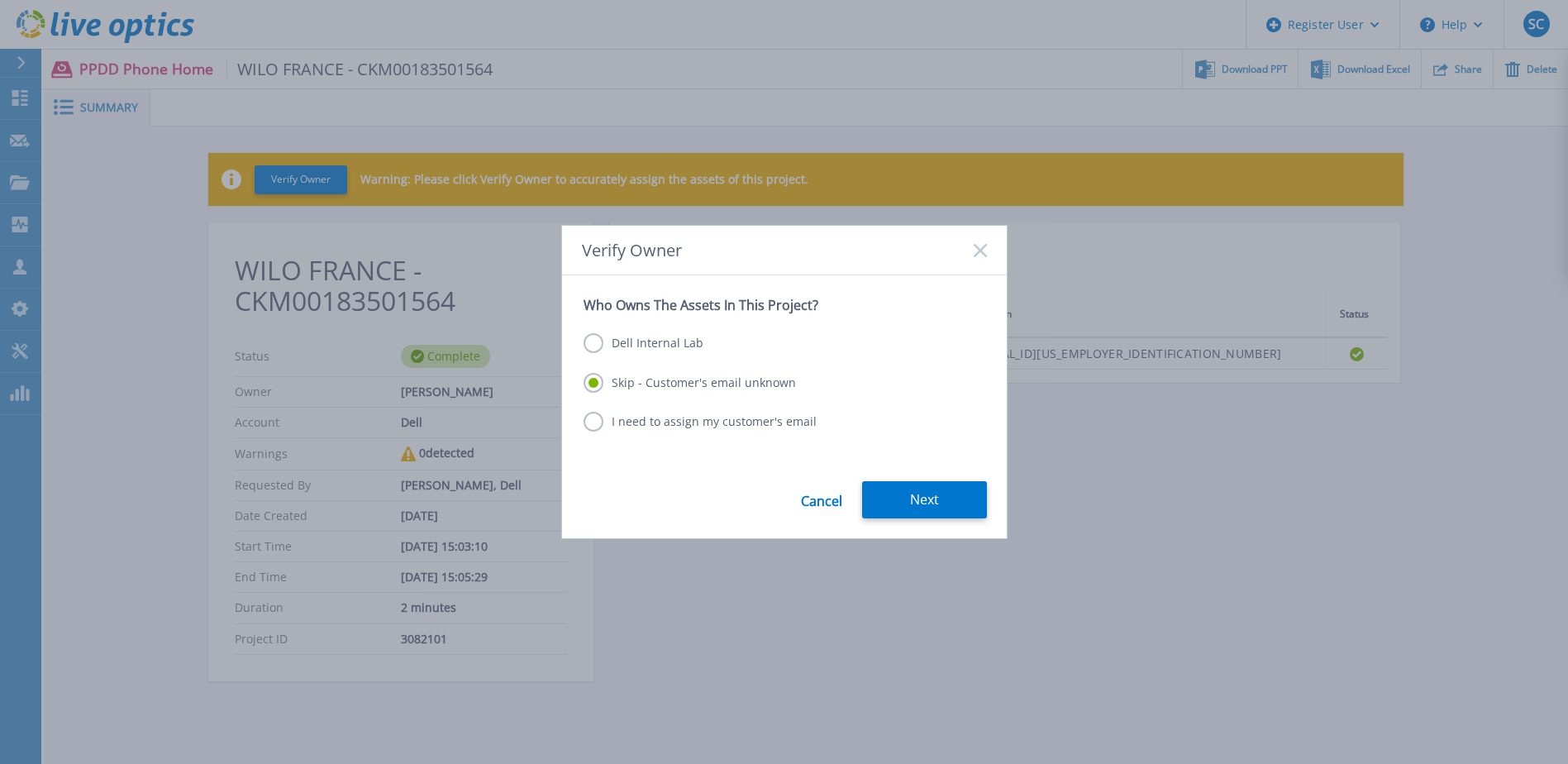
click at [659, 338] on label "Dell Internal Lab" at bounding box center [643, 343] width 120 height 20
click at [0, 0] on input "Dell Internal Lab" at bounding box center [0, 0] width 0 height 0
click at [929, 507] on button "Save" at bounding box center [925, 500] width 125 height 37
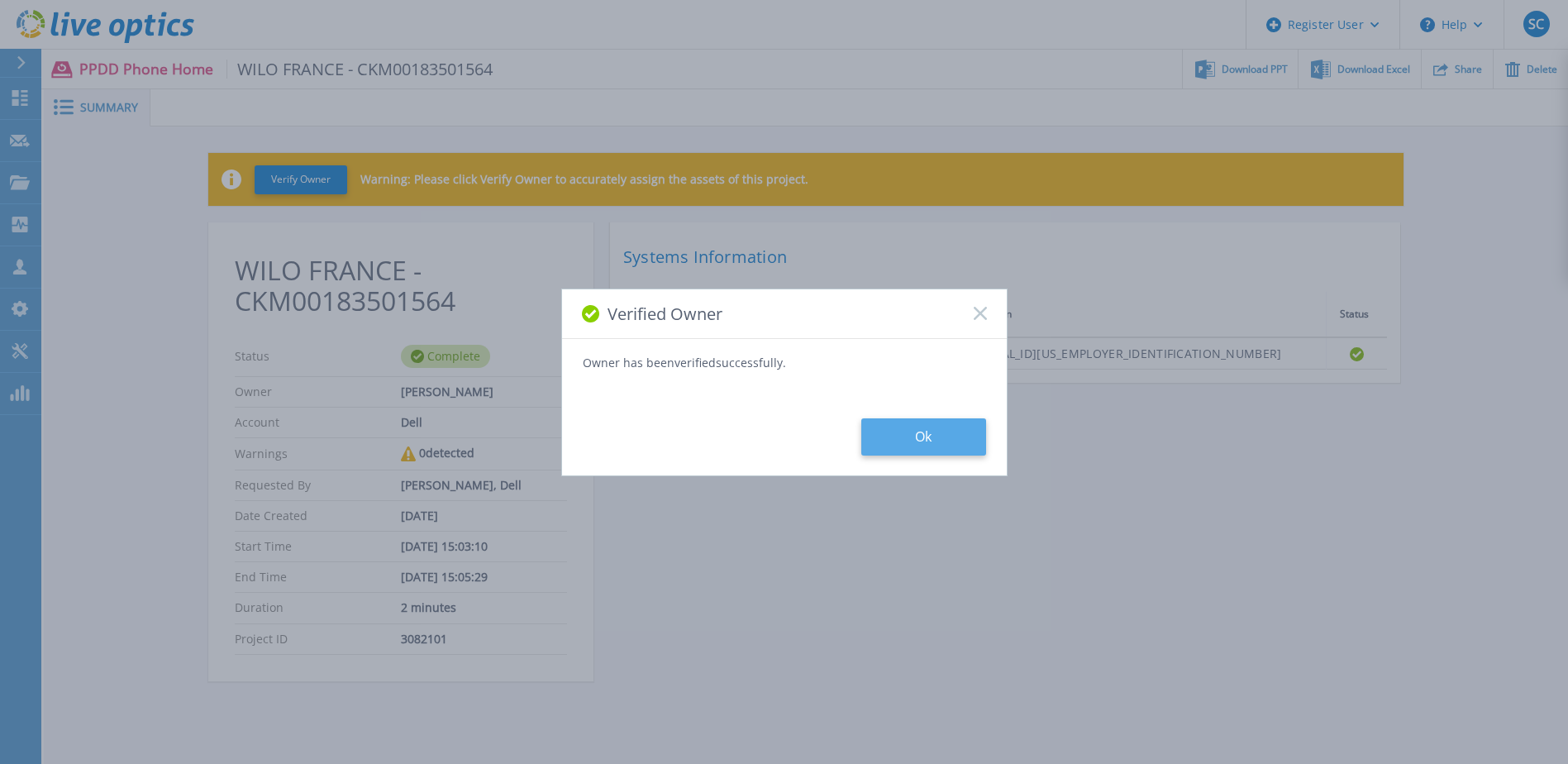
click at [931, 434] on button "Ok" at bounding box center [924, 436] width 125 height 37
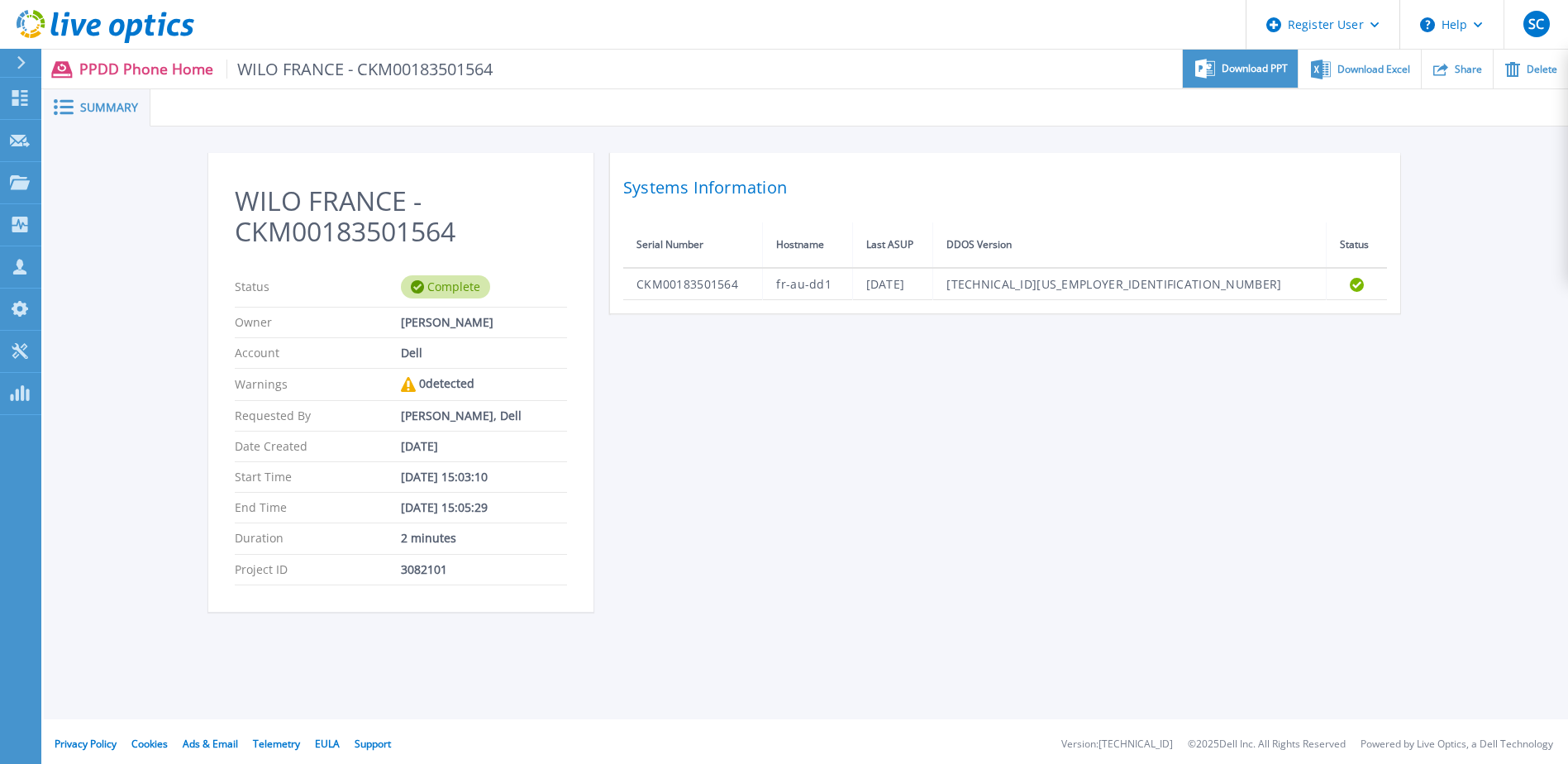
click at [1279, 70] on span "Download PPT" at bounding box center [1255, 68] width 66 height 10
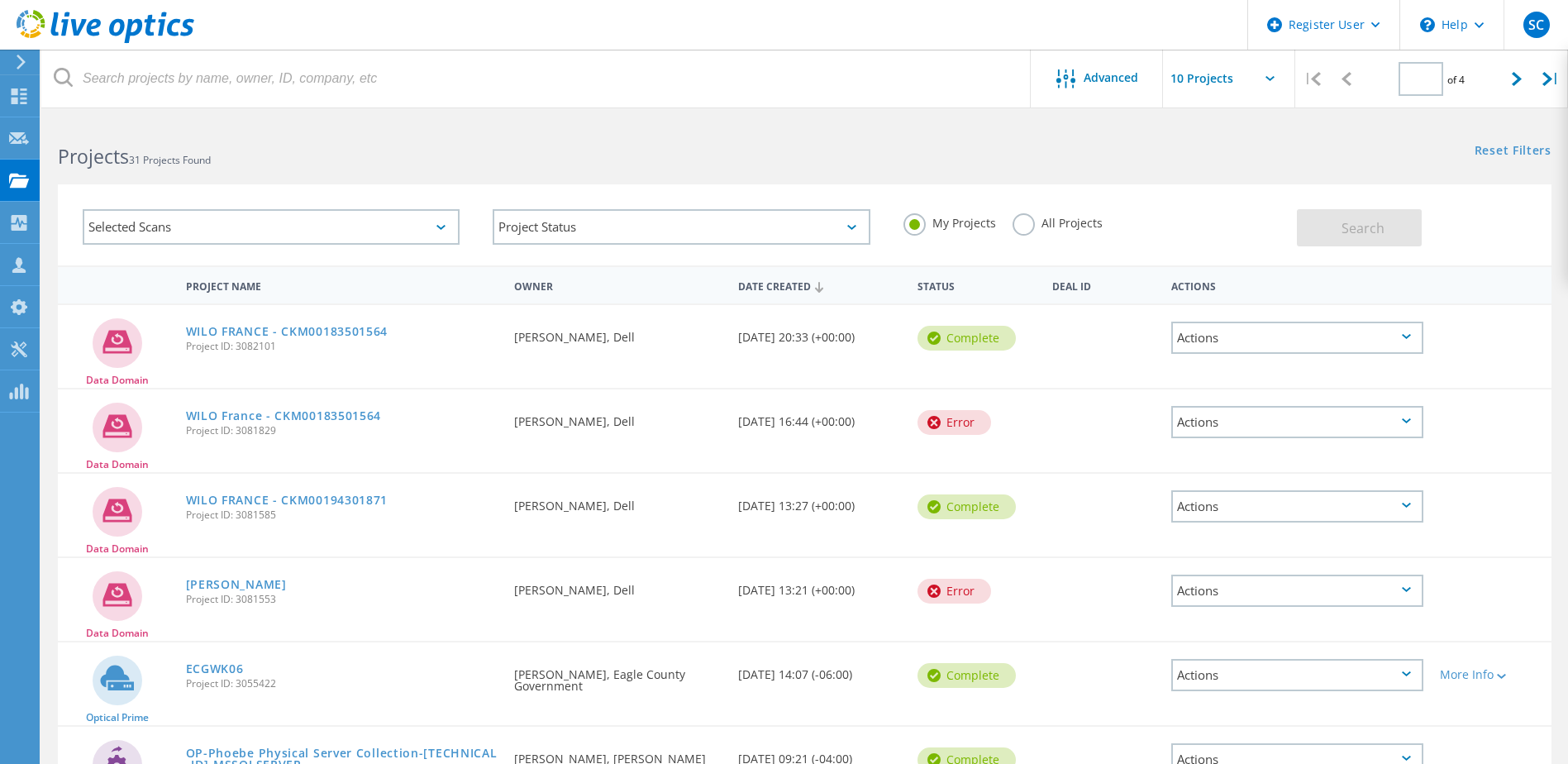
type input "1"
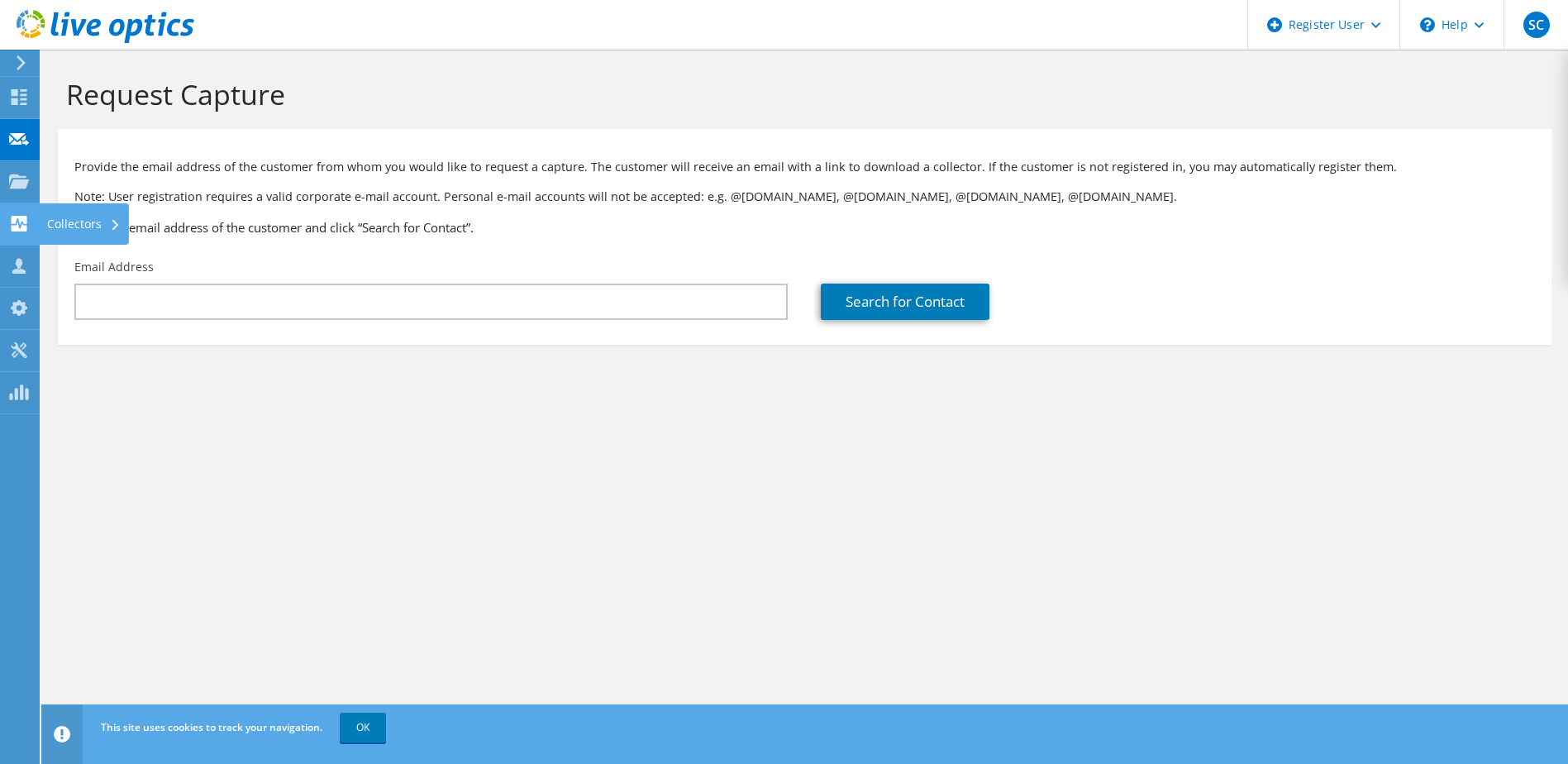
click at [19, 223] on icon at bounding box center [19, 223] width 20 height 16
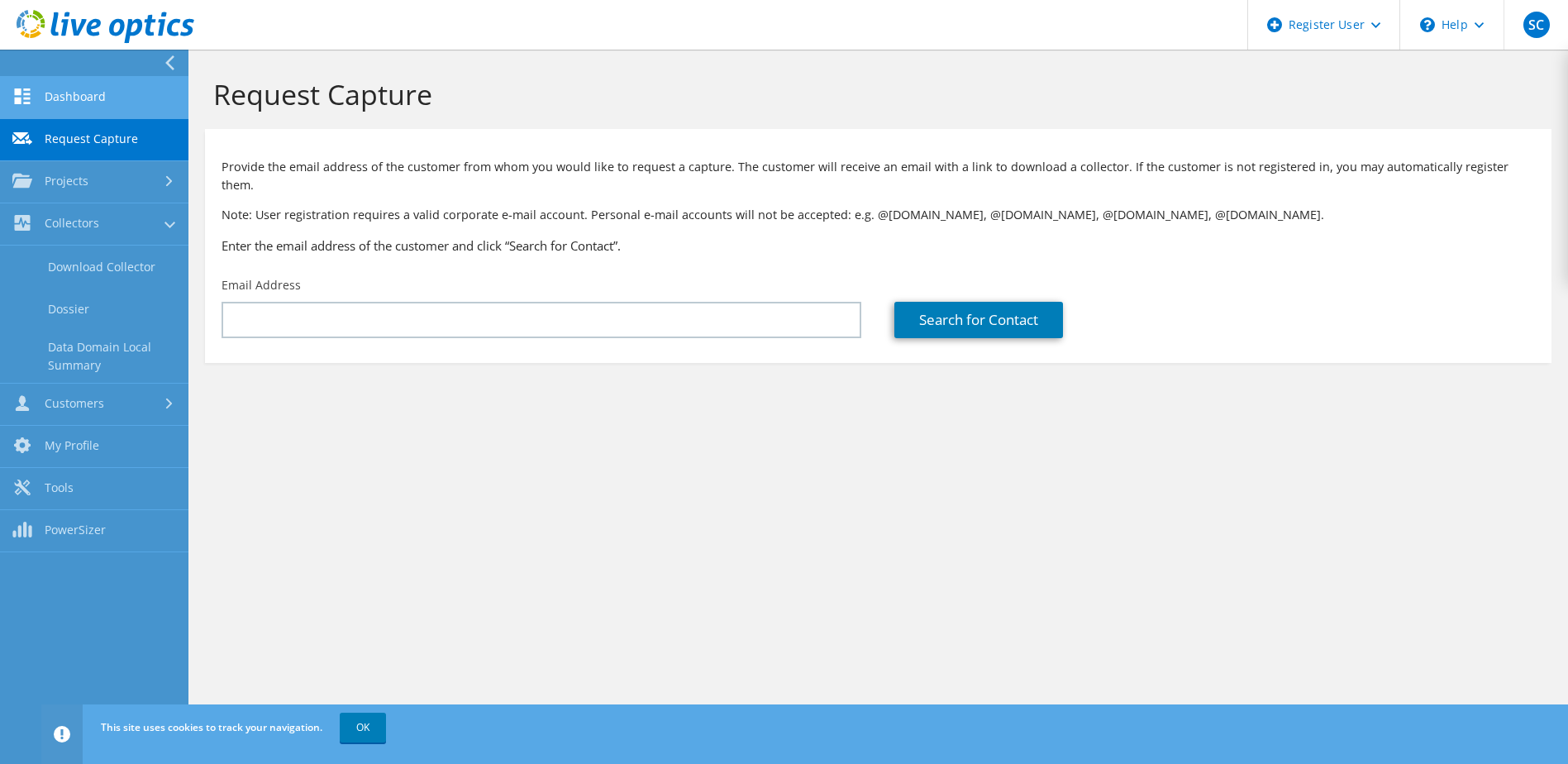
click at [99, 103] on link "Dashboard" at bounding box center [94, 98] width 189 height 42
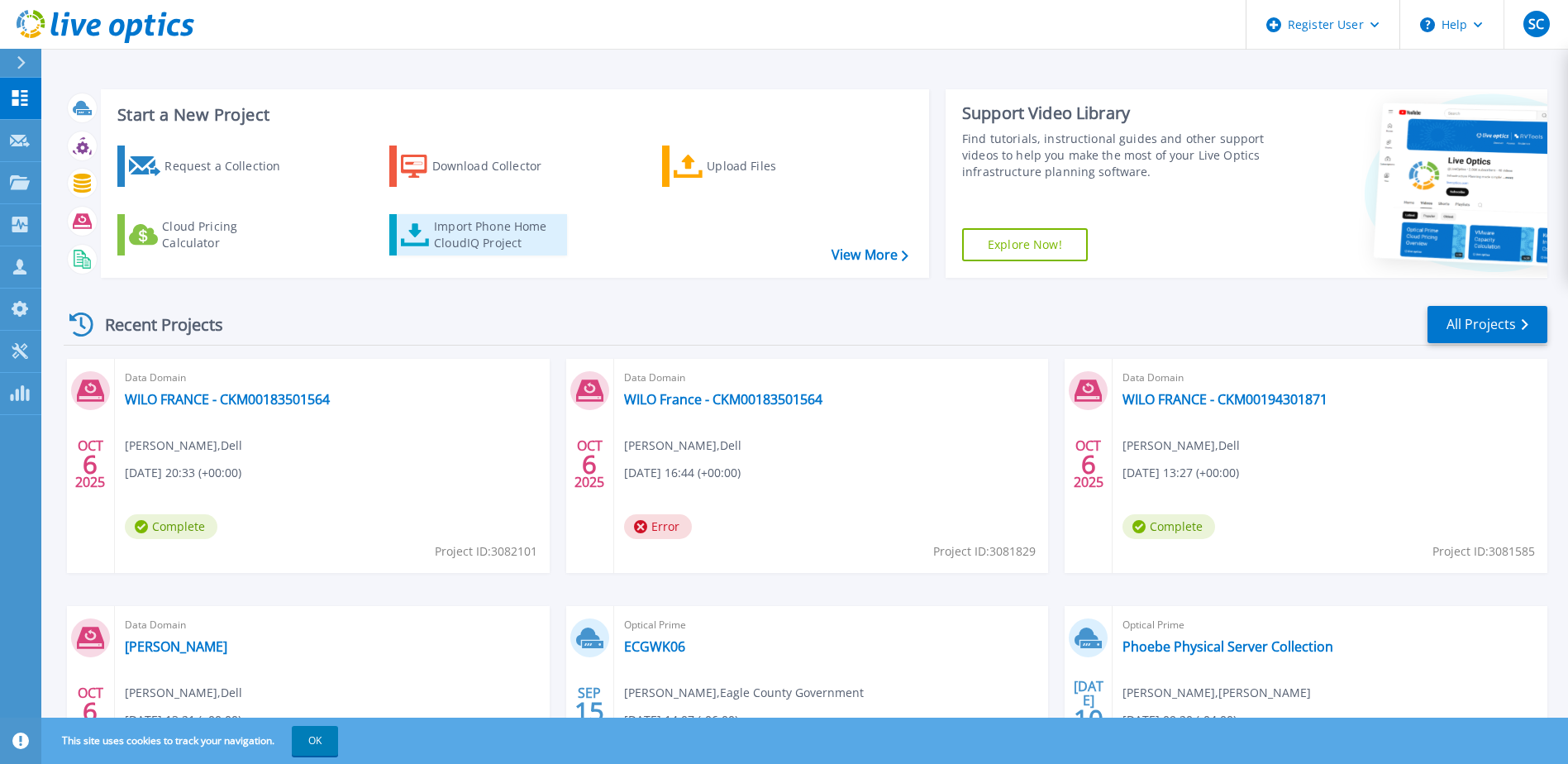
click at [478, 241] on div "Import Phone Home CloudIQ Project" at bounding box center [499, 235] width 129 height 33
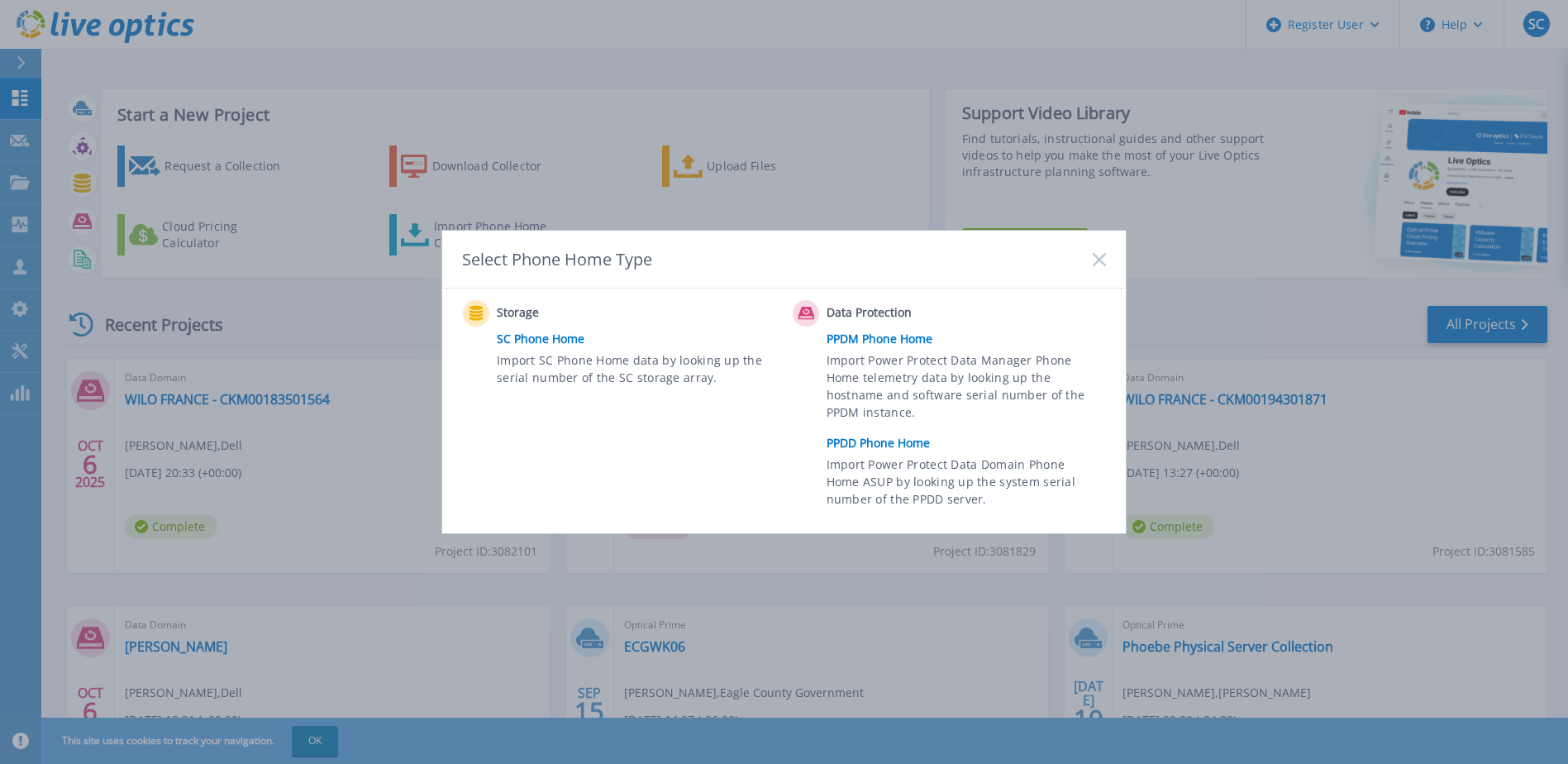
click at [918, 439] on link "PPDD Phone Home" at bounding box center [970, 443] width 288 height 25
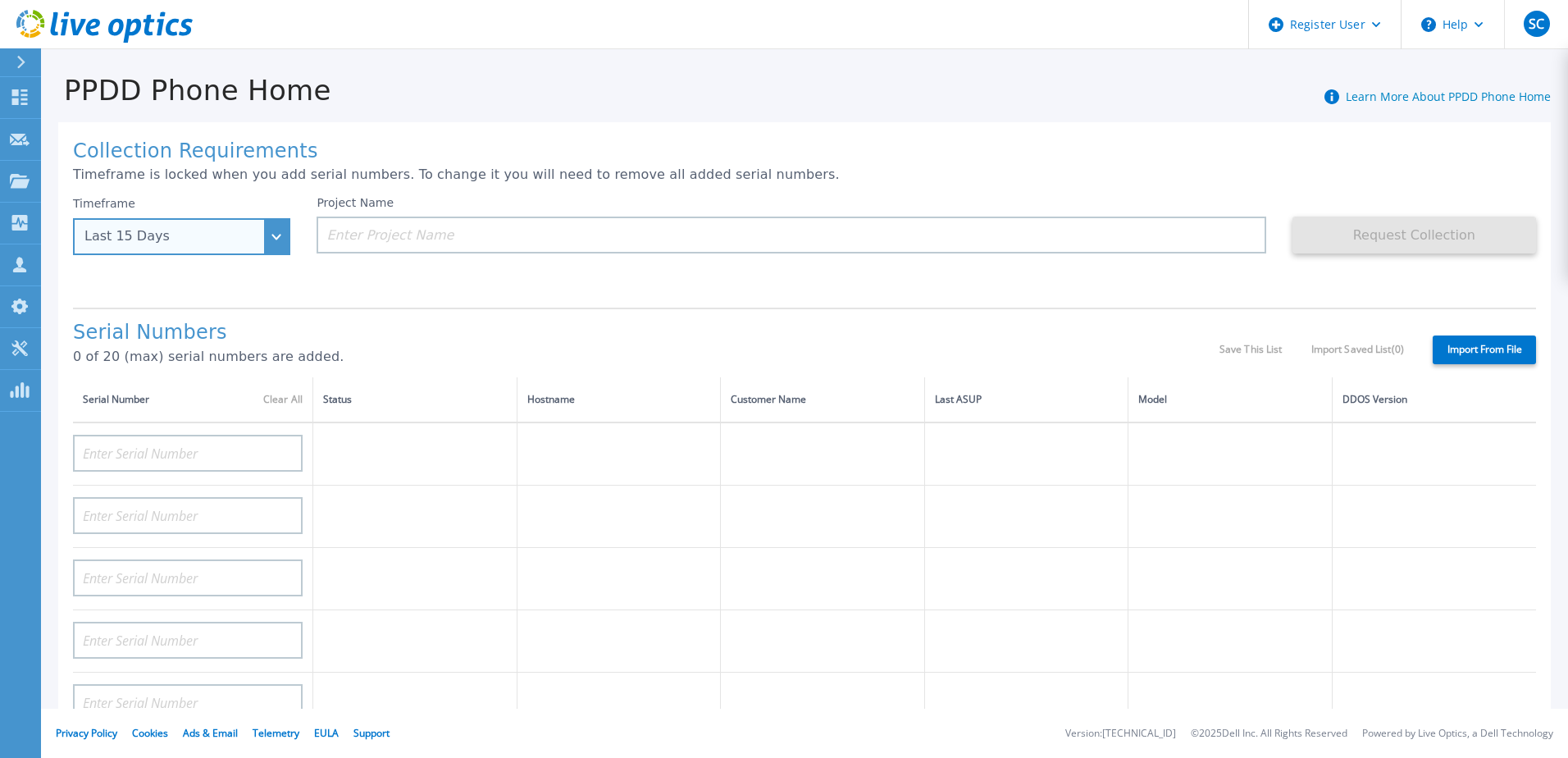
click at [244, 251] on div "Last 15 Days" at bounding box center [182, 237] width 217 height 37
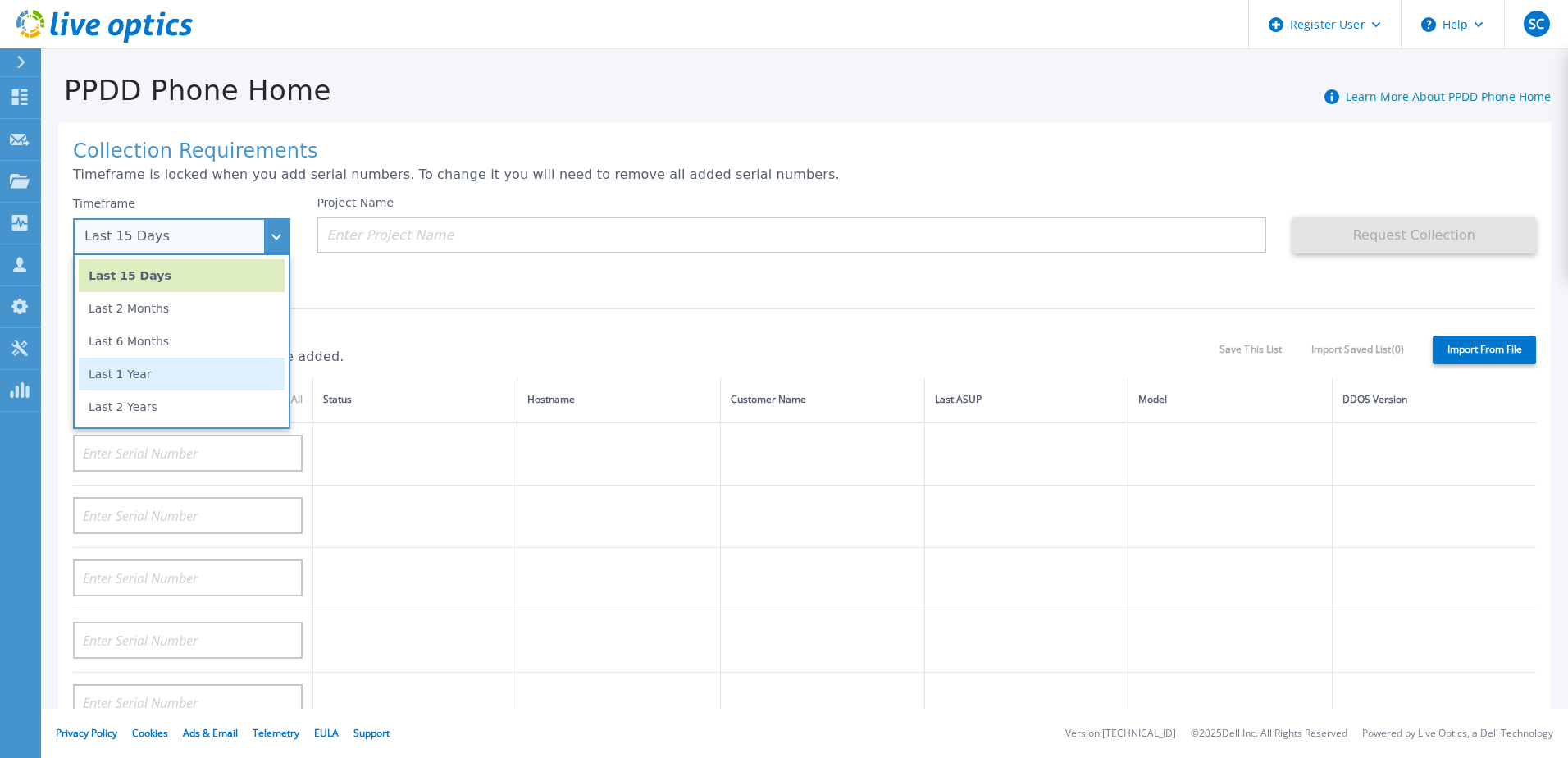
click at [215, 374] on li "Last 1 Year" at bounding box center [181, 374] width 205 height 33
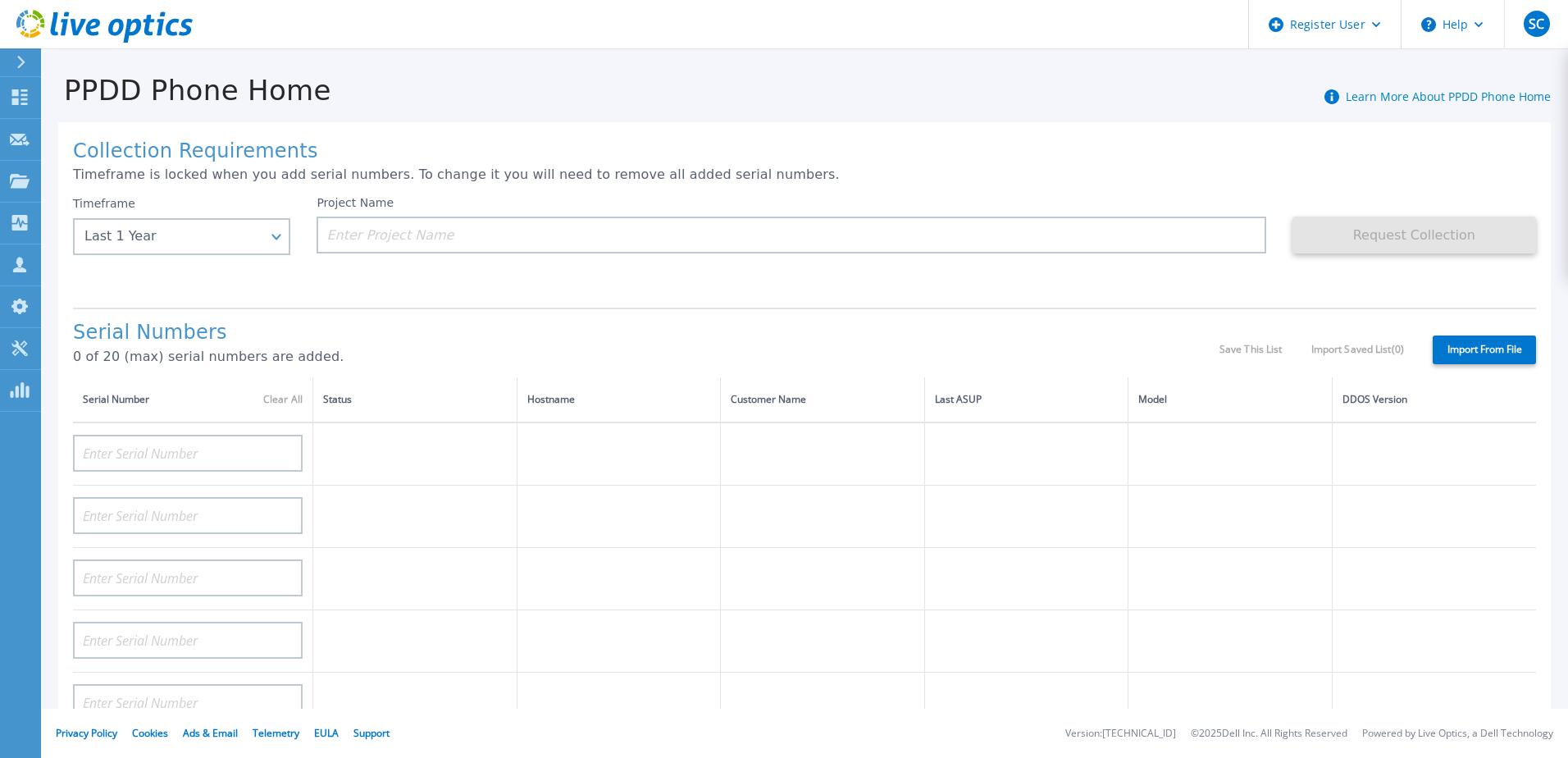
click at [468, 278] on div "Project Name" at bounding box center [805, 246] width 975 height 99
click at [437, 237] on input at bounding box center [791, 235] width 949 height 37
paste input "CKM00183501564"
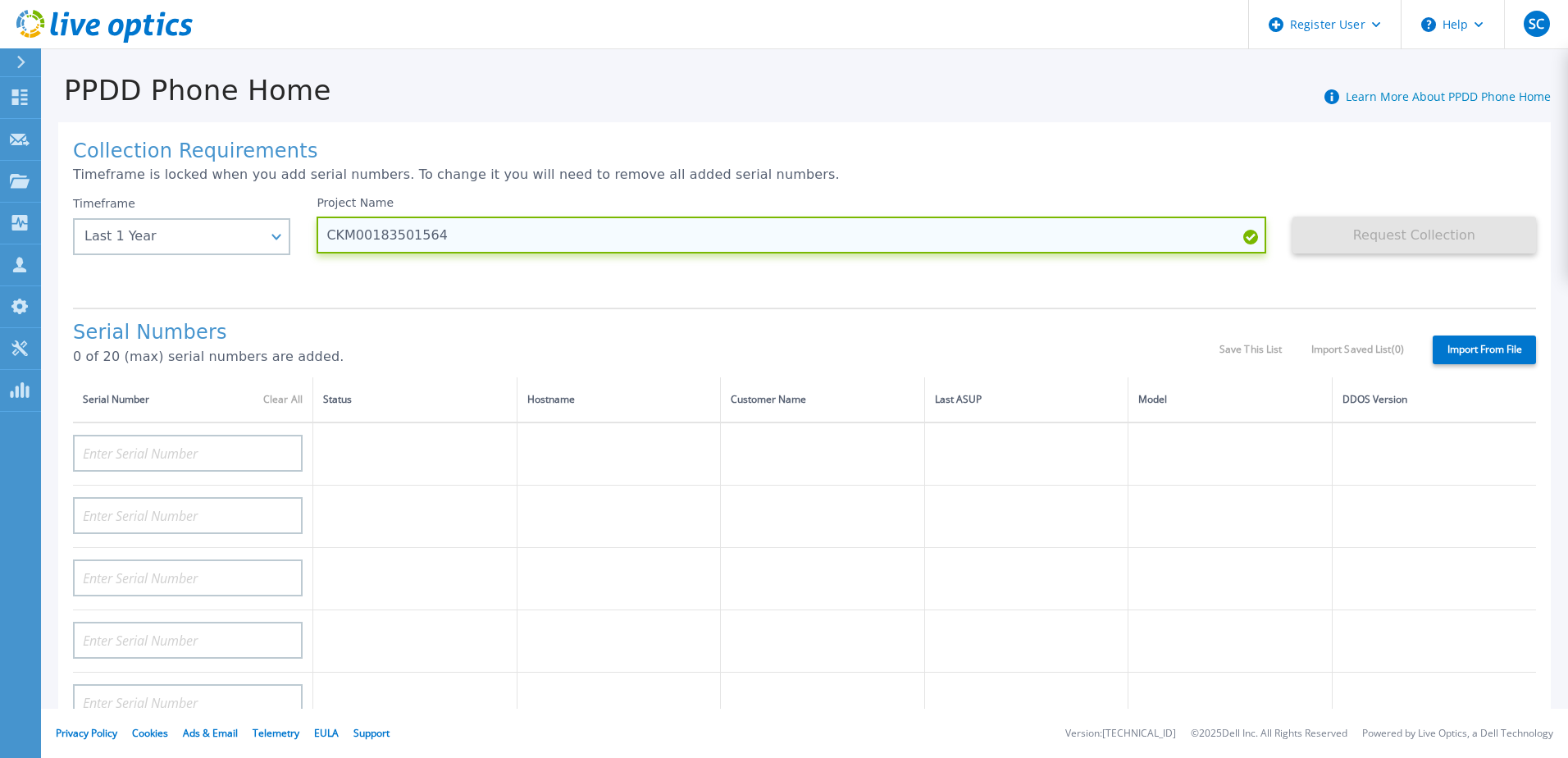
click at [328, 237] on input "CKM00183501564" at bounding box center [791, 235] width 949 height 37
type input "WILO FRANCE - CKM00183501564"
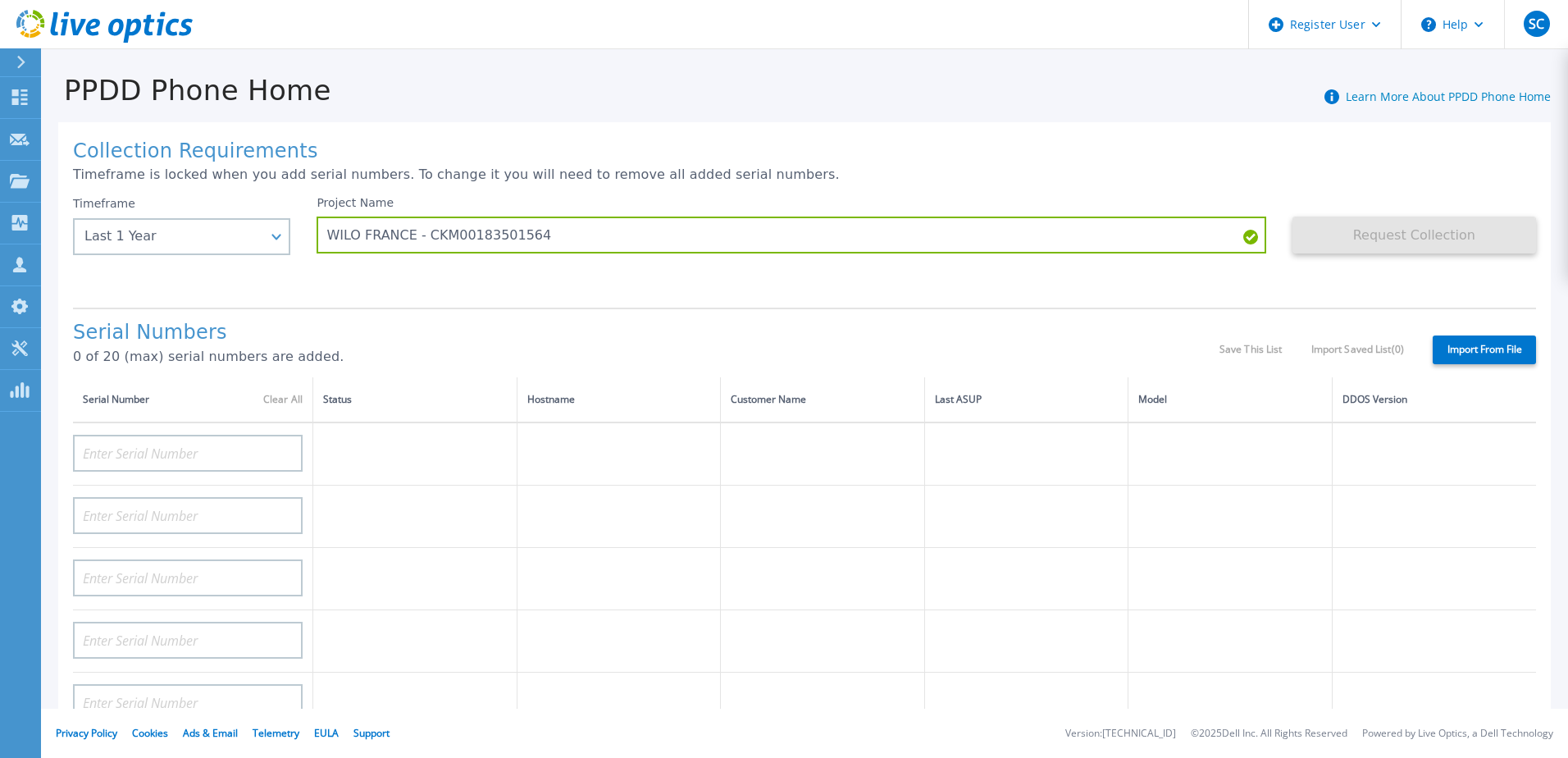
click at [479, 301] on div "Collection Requirements Timeframe is locked when you add serial numbers. To cha…" at bounding box center [805, 586] width 1493 height 928
click at [187, 468] on input at bounding box center [187, 453] width 229 height 37
paste input "CKM00183501564"
type input "CKM00183501564"
click at [408, 360] on p "0 of 20 (max) serial numbers are added." at bounding box center [647, 357] width 1147 height 15
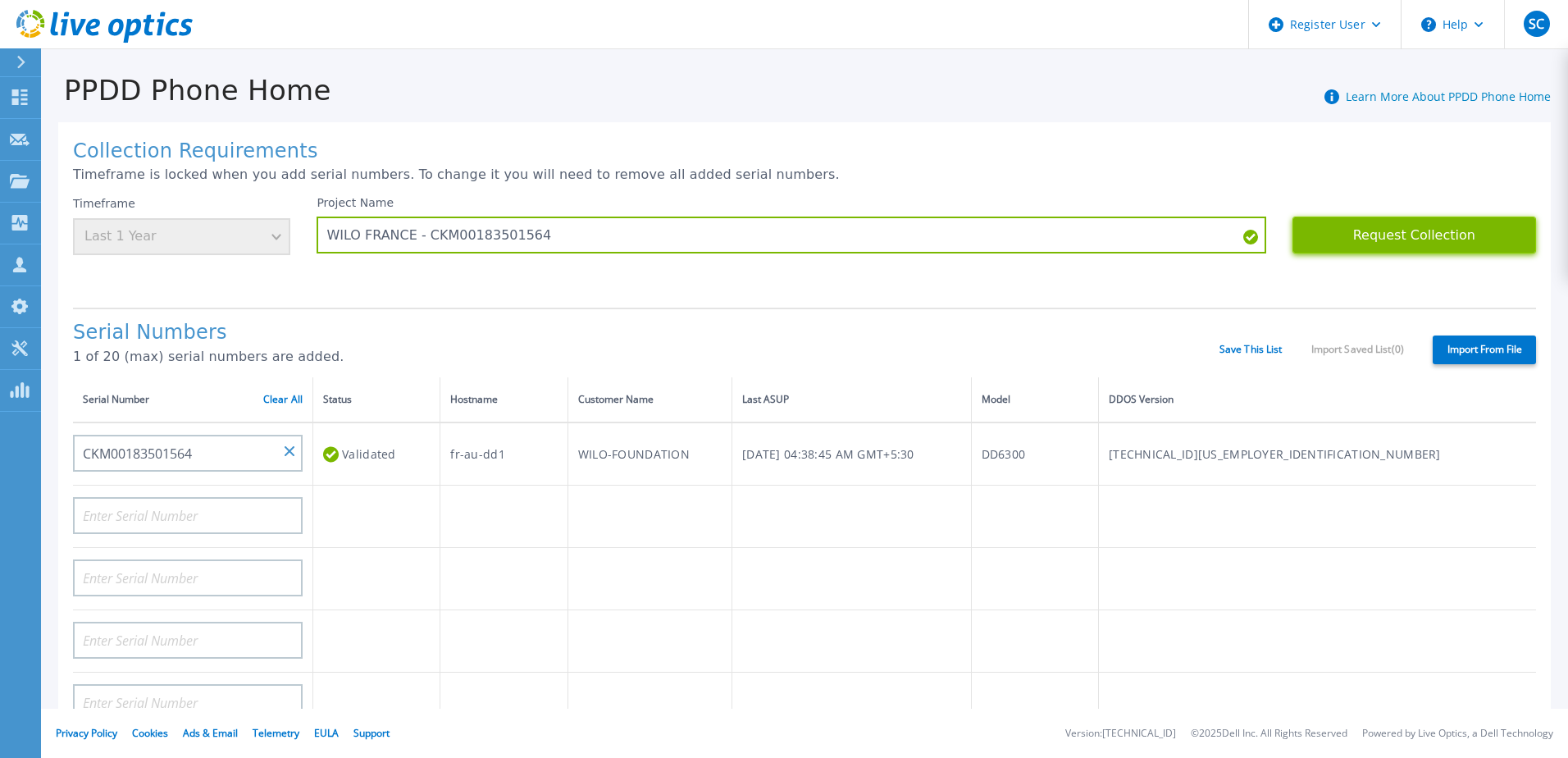
click at [1371, 227] on button "Request Collection" at bounding box center [1415, 235] width 244 height 37
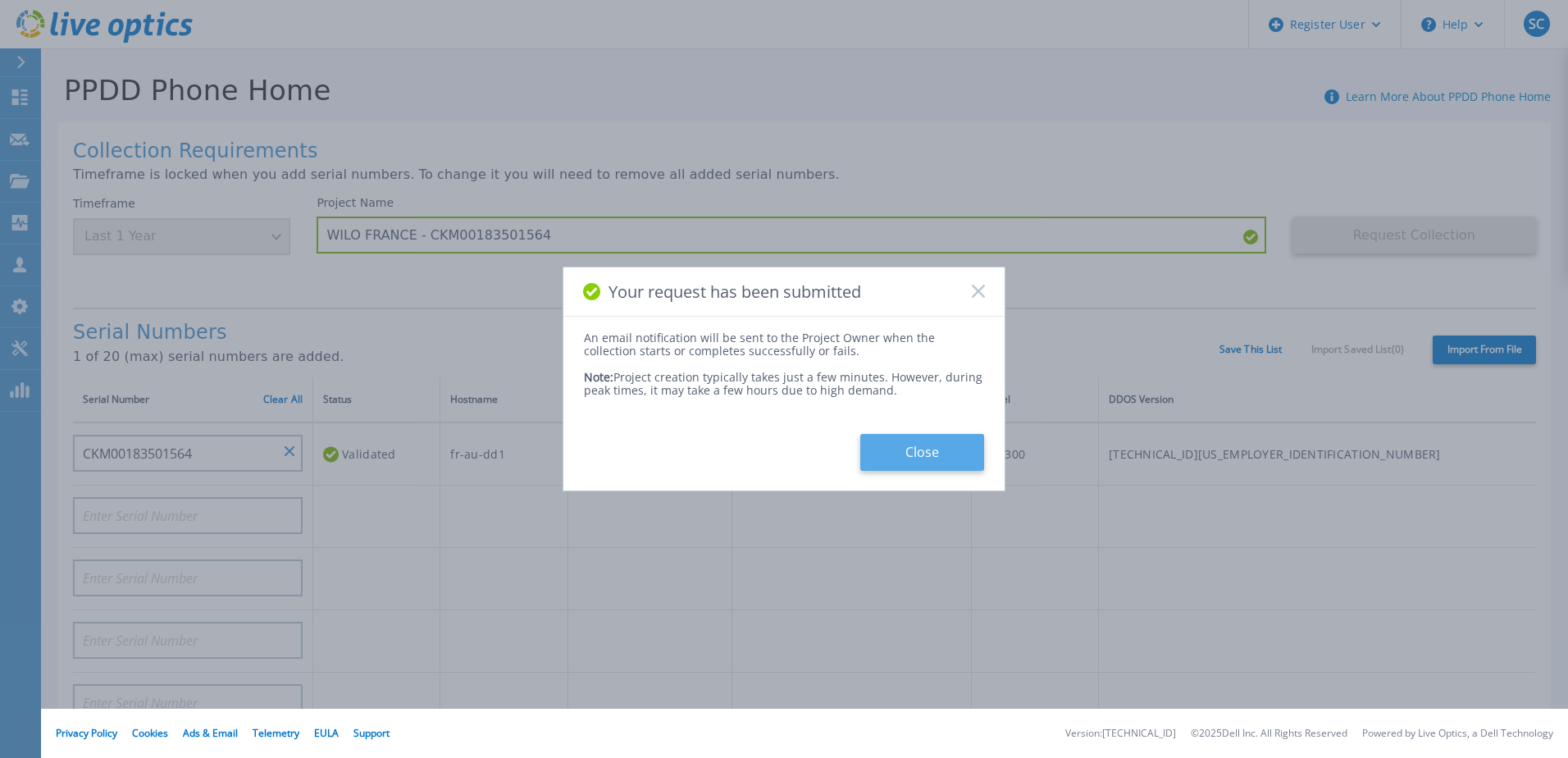
click at [897, 455] on button "Close" at bounding box center [922, 452] width 124 height 37
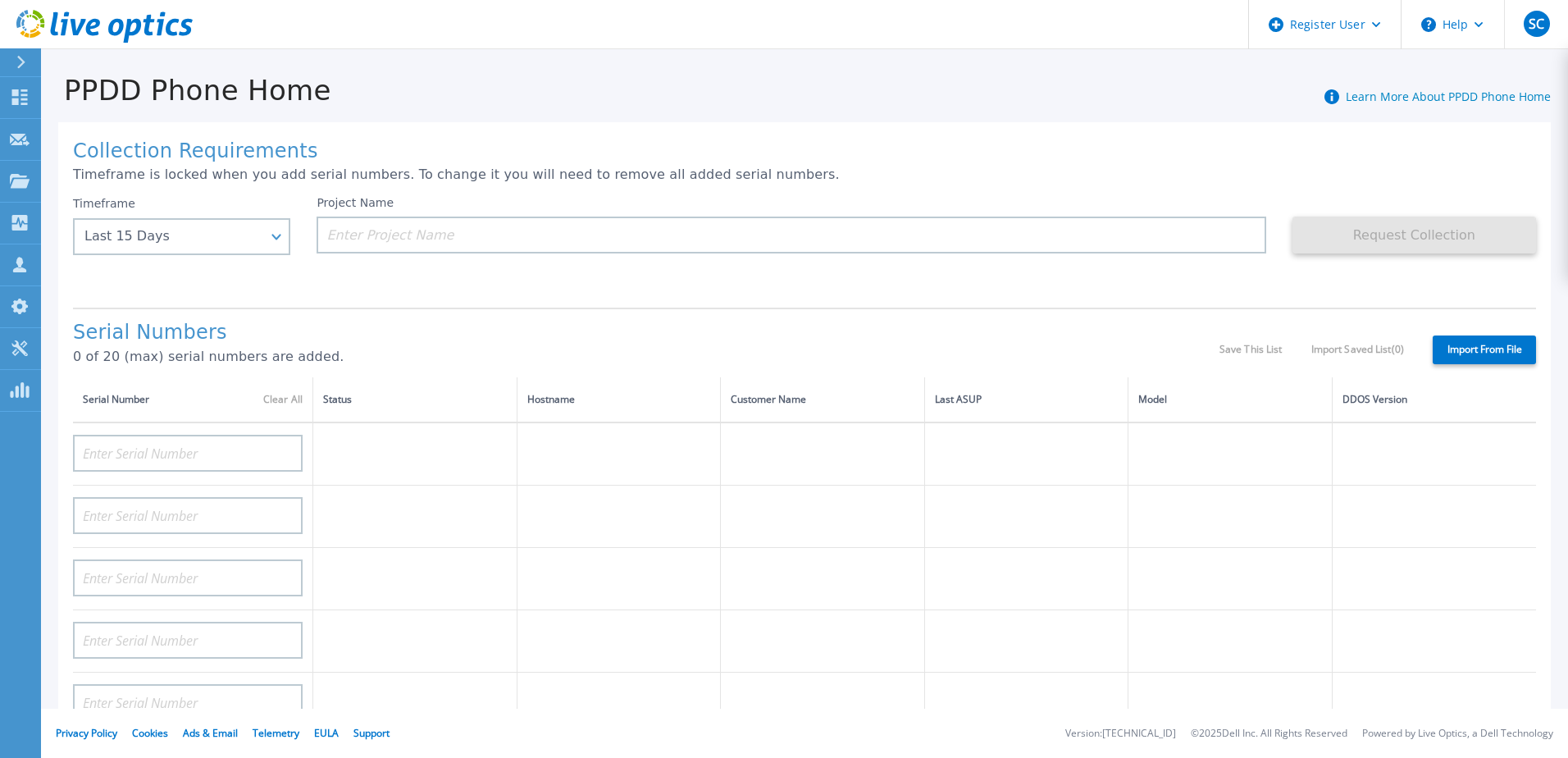
click at [226, 275] on div "Timeframe Last 15 Days Last 15 Days Last 2 Months Last 6 Months Last 1 Year Las…" at bounding box center [195, 246] width 244 height 99
drag, startPoint x: 78, startPoint y: 174, endPoint x: 456, endPoint y: 180, distance: 378.0
click at [456, 180] on p "Timeframe is locked when you add serial numbers. To change it you will need to …" at bounding box center [805, 174] width 1463 height 15
drag, startPoint x: 456, startPoint y: 180, endPoint x: 541, endPoint y: 184, distance: 85.1
click at [541, 184] on div "Collection Requirements Timeframe is locked when you add serial numbers. To cha…" at bounding box center [805, 586] width 1493 height 928
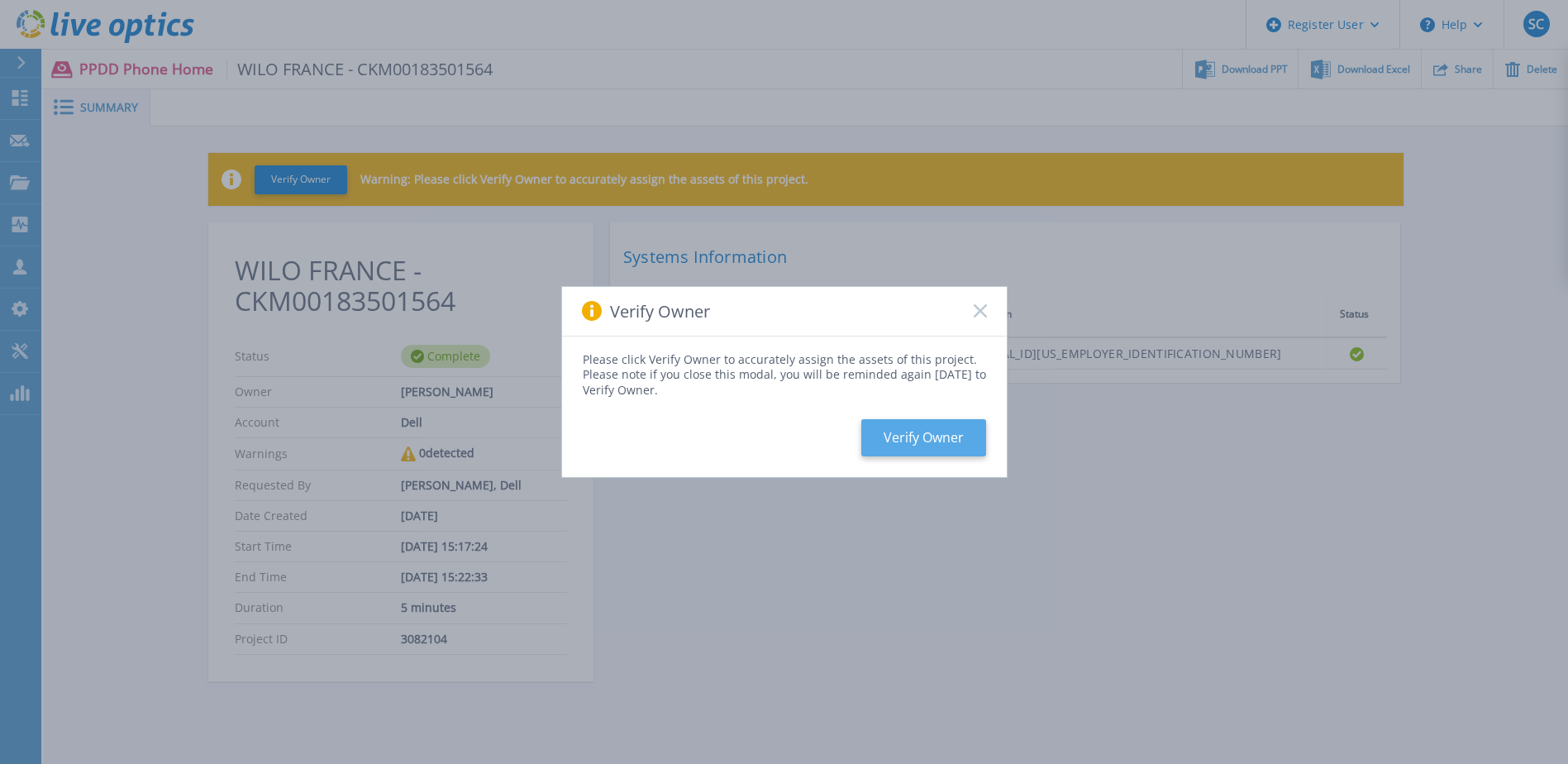
click at [933, 442] on button "Verify Owner" at bounding box center [924, 437] width 125 height 37
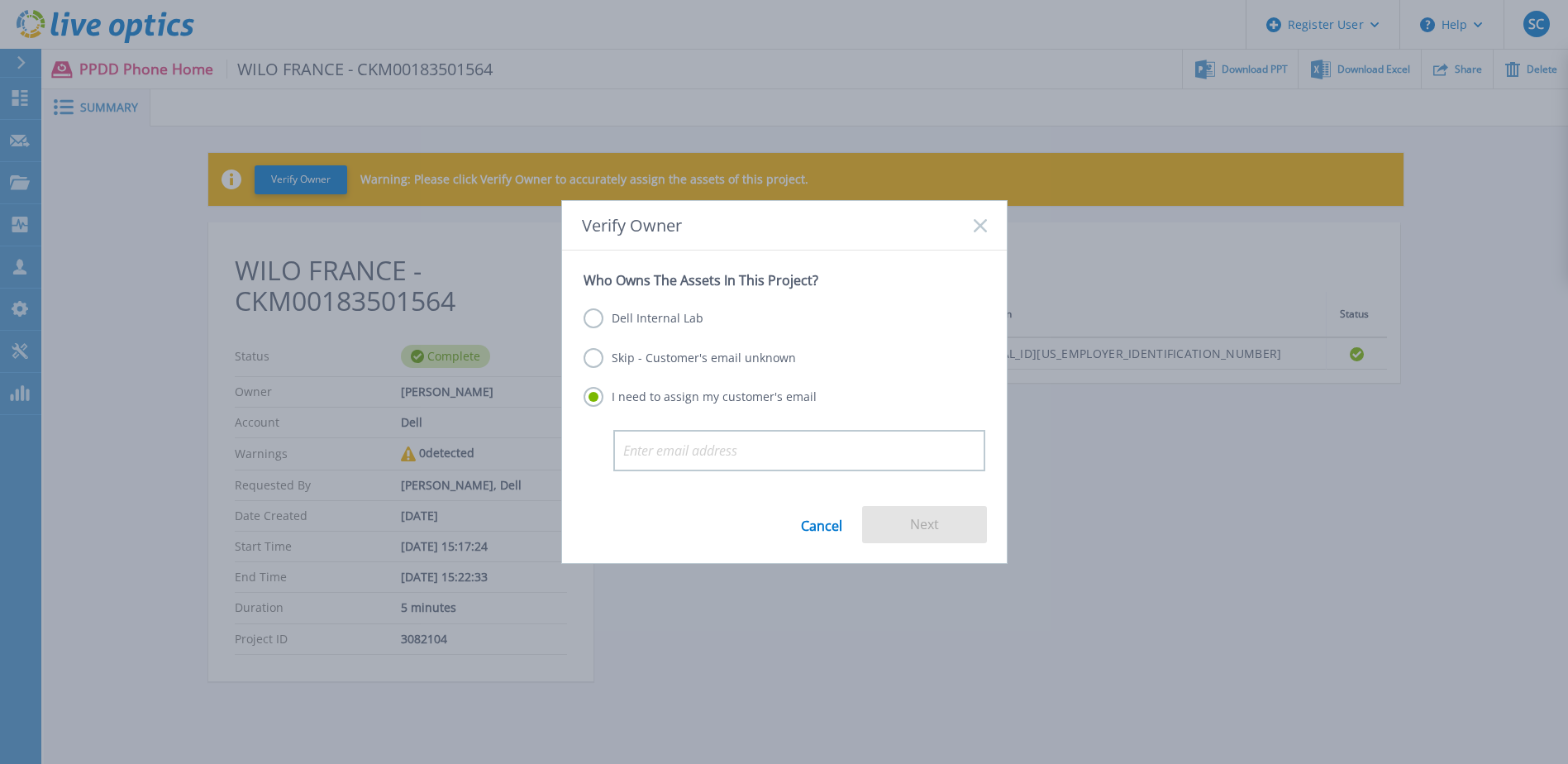
click at [590, 362] on label "Skip - Customer's email unknown" at bounding box center [689, 358] width 213 height 20
click at [0, 0] on input "Skip - Customer's email unknown" at bounding box center [0, 0] width 0 height 0
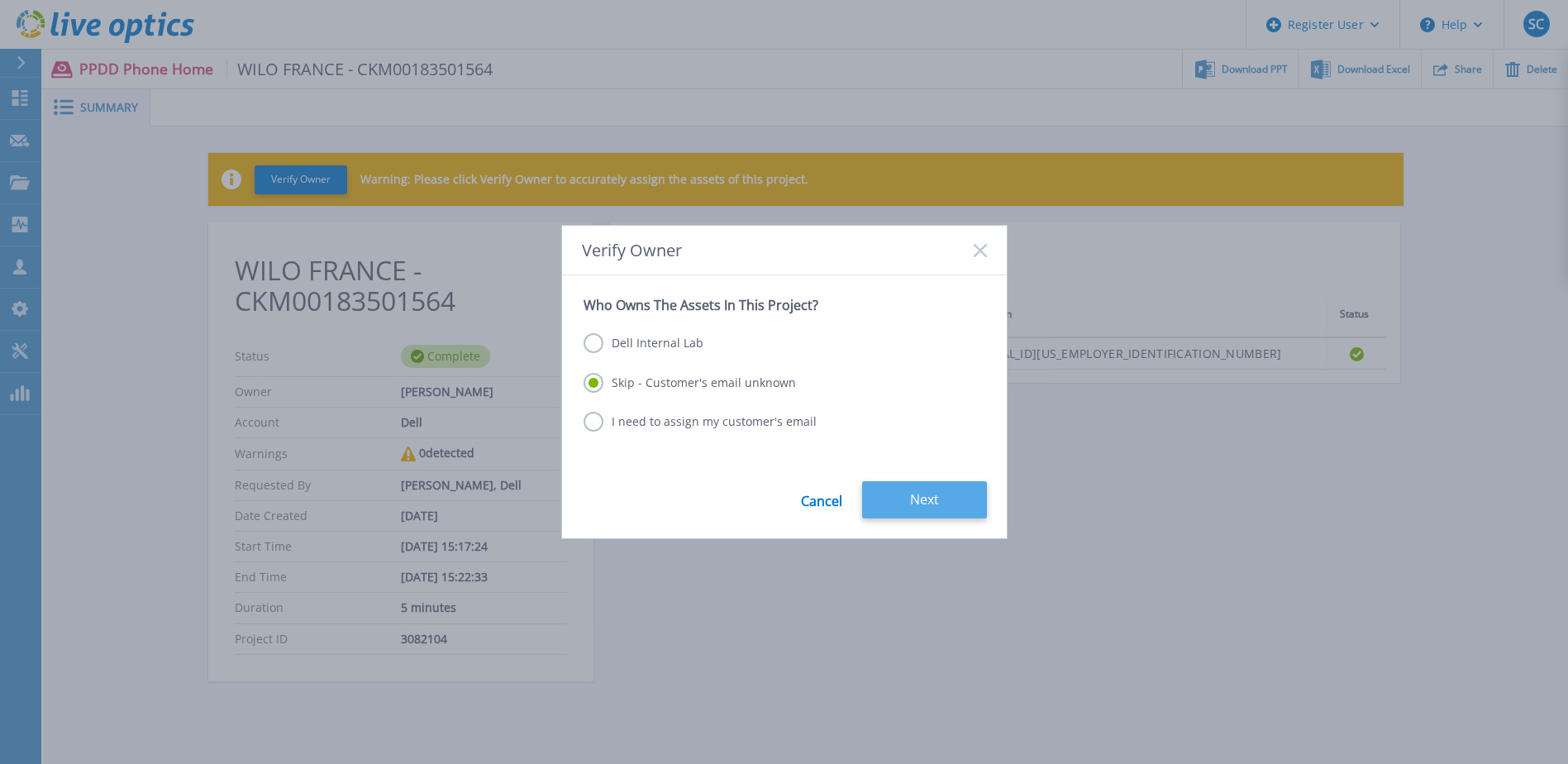
click at [888, 519] on div "Cancel Next" at bounding box center [784, 510] width 444 height 57
click at [883, 513] on button "Next" at bounding box center [925, 500] width 125 height 37
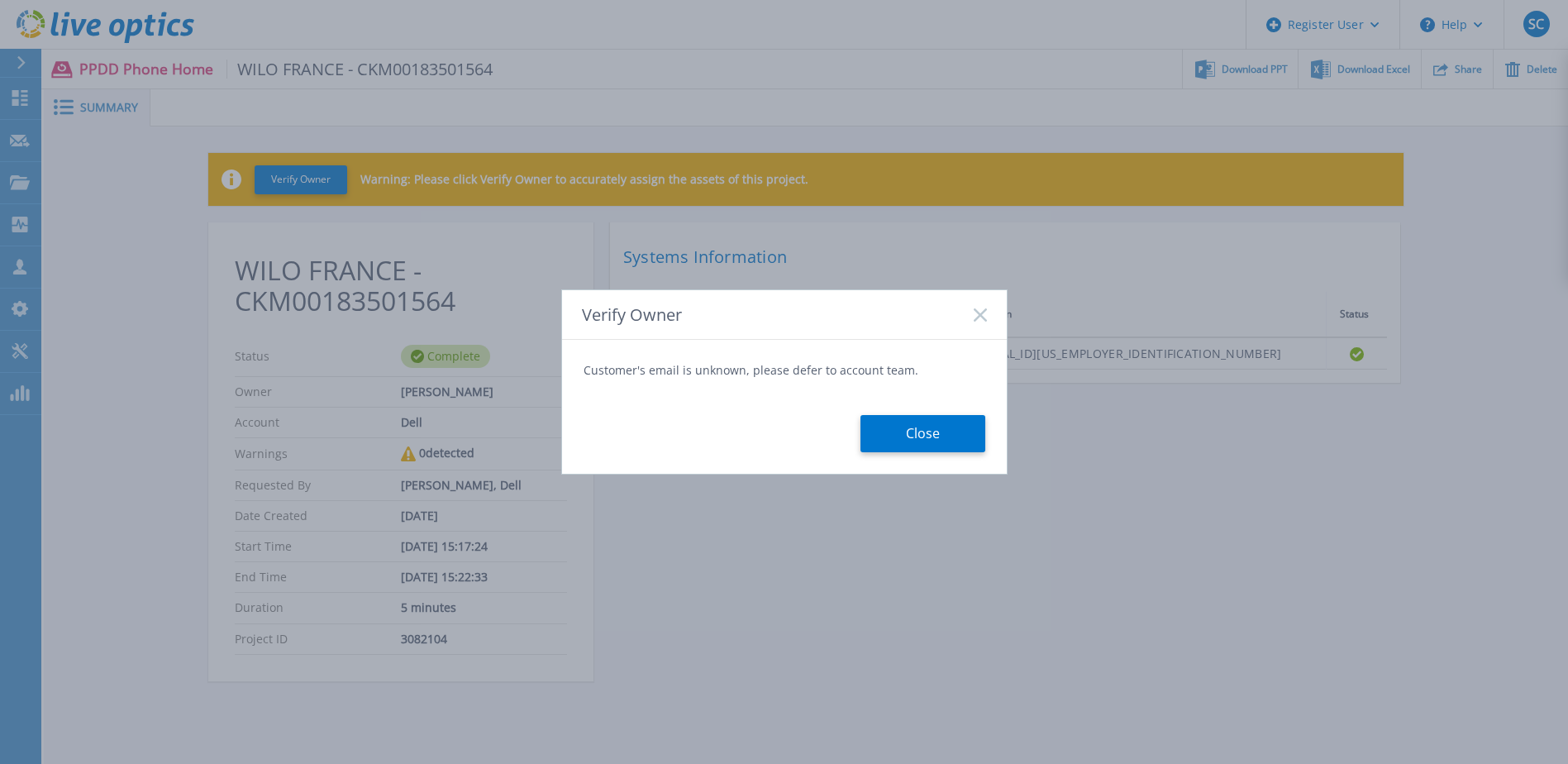
click at [929, 436] on button "Close" at bounding box center [923, 434] width 125 height 37
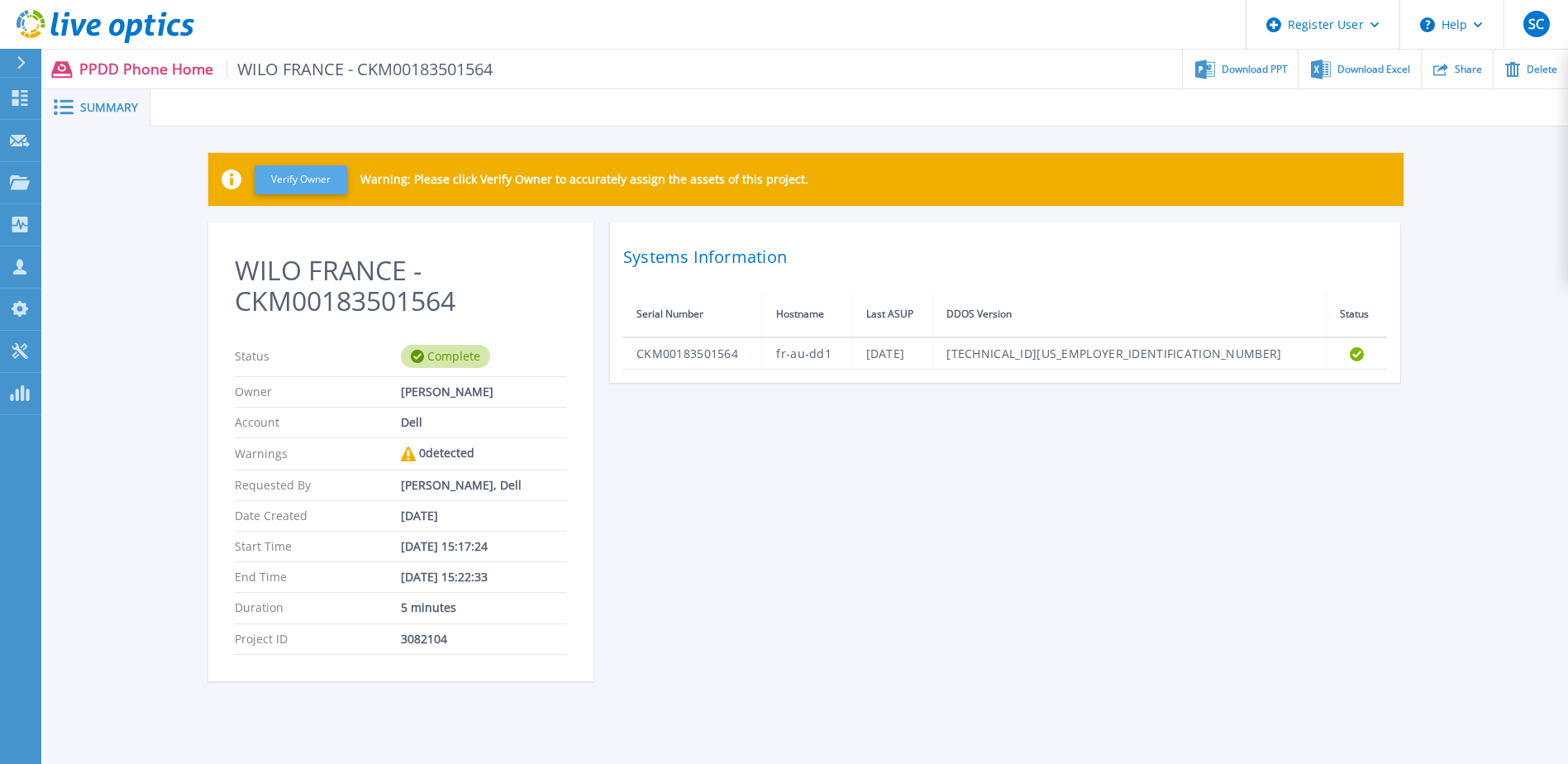
click at [317, 185] on button "Verify Owner" at bounding box center [301, 179] width 93 height 29
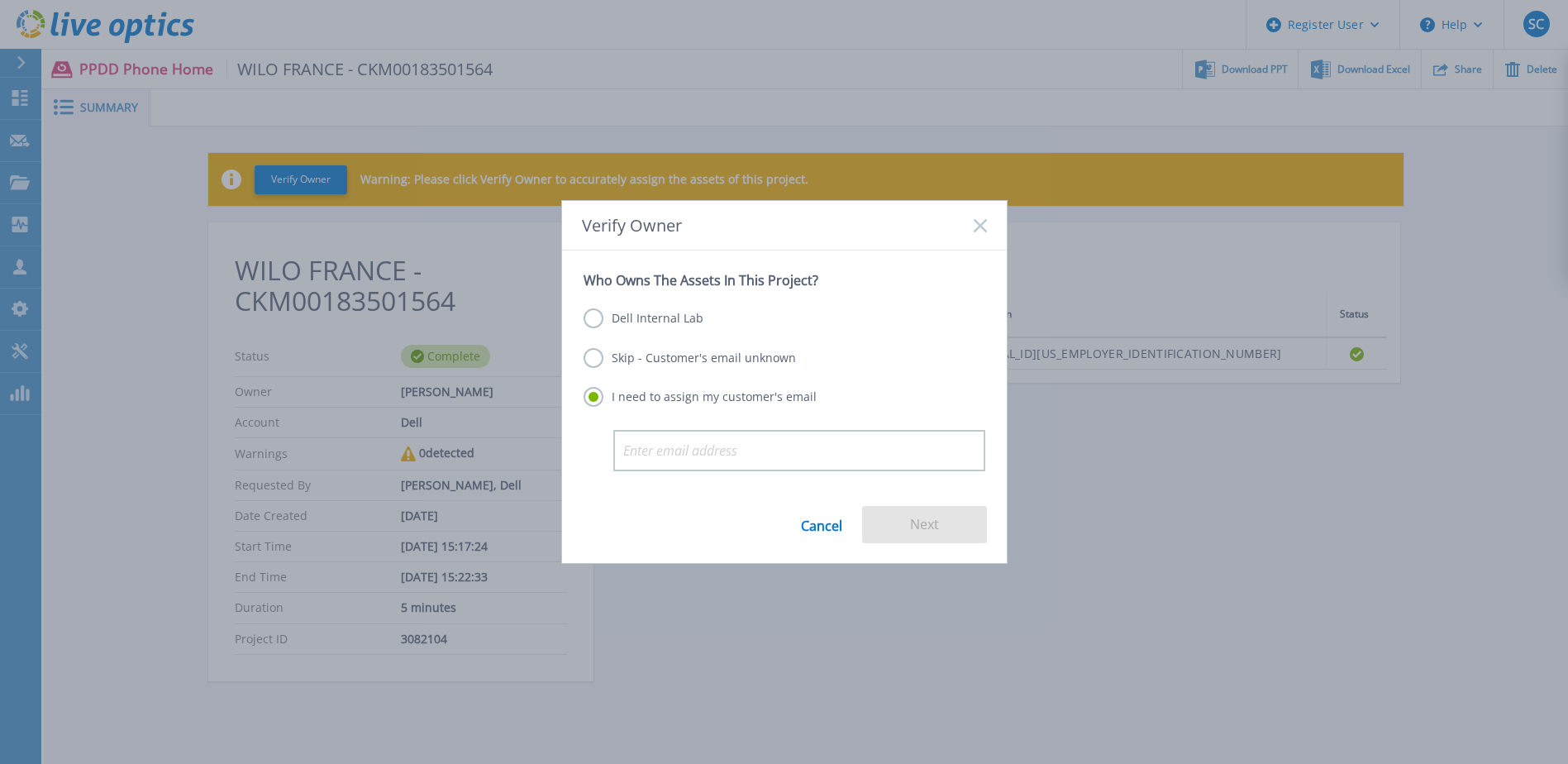
click at [625, 360] on label "Skip - Customer's email unknown" at bounding box center [689, 358] width 213 height 20
click at [0, 0] on input "Skip - Customer's email unknown" at bounding box center [0, 0] width 0 height 0
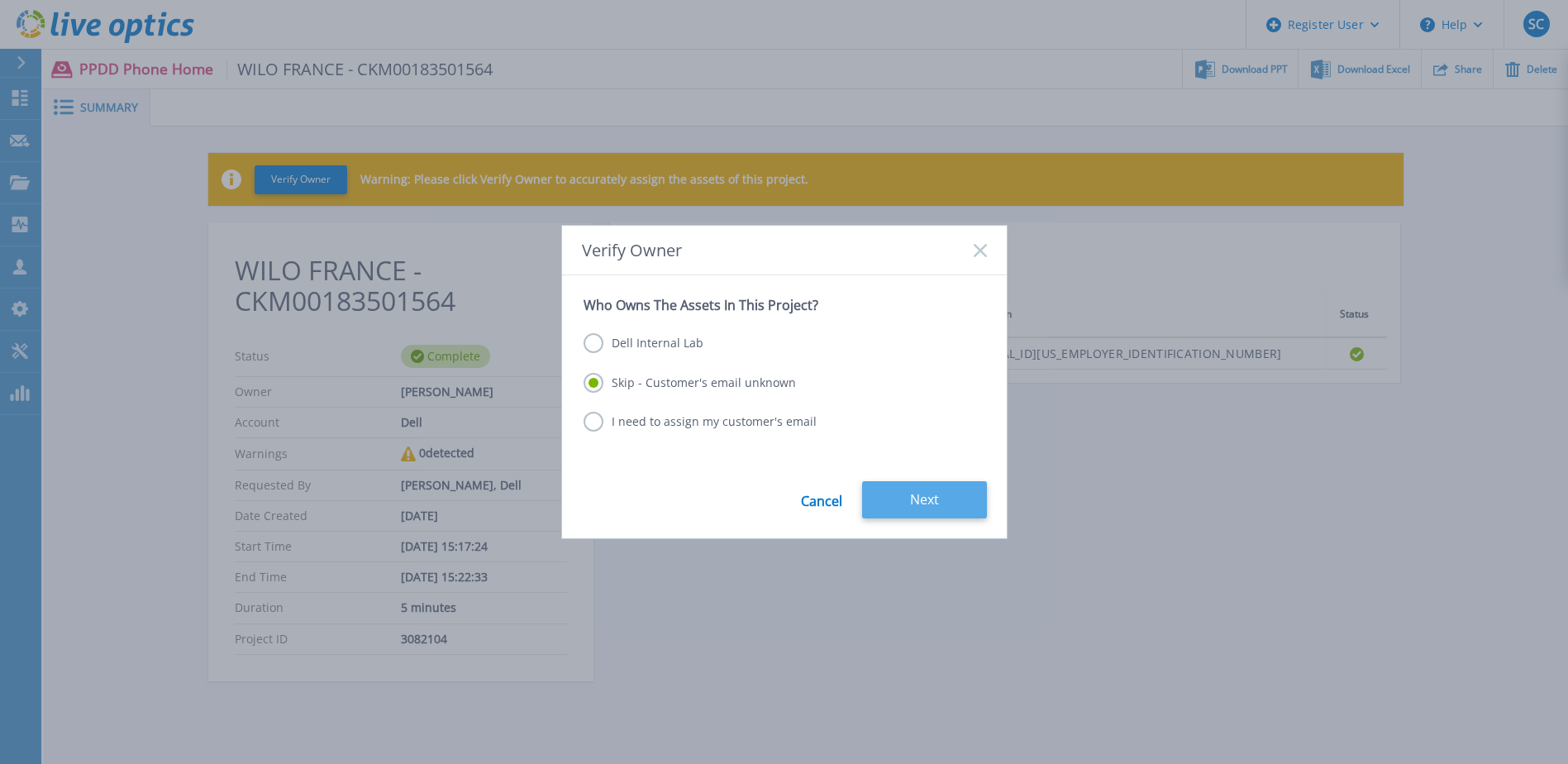
click at [902, 496] on button "Next" at bounding box center [925, 500] width 125 height 37
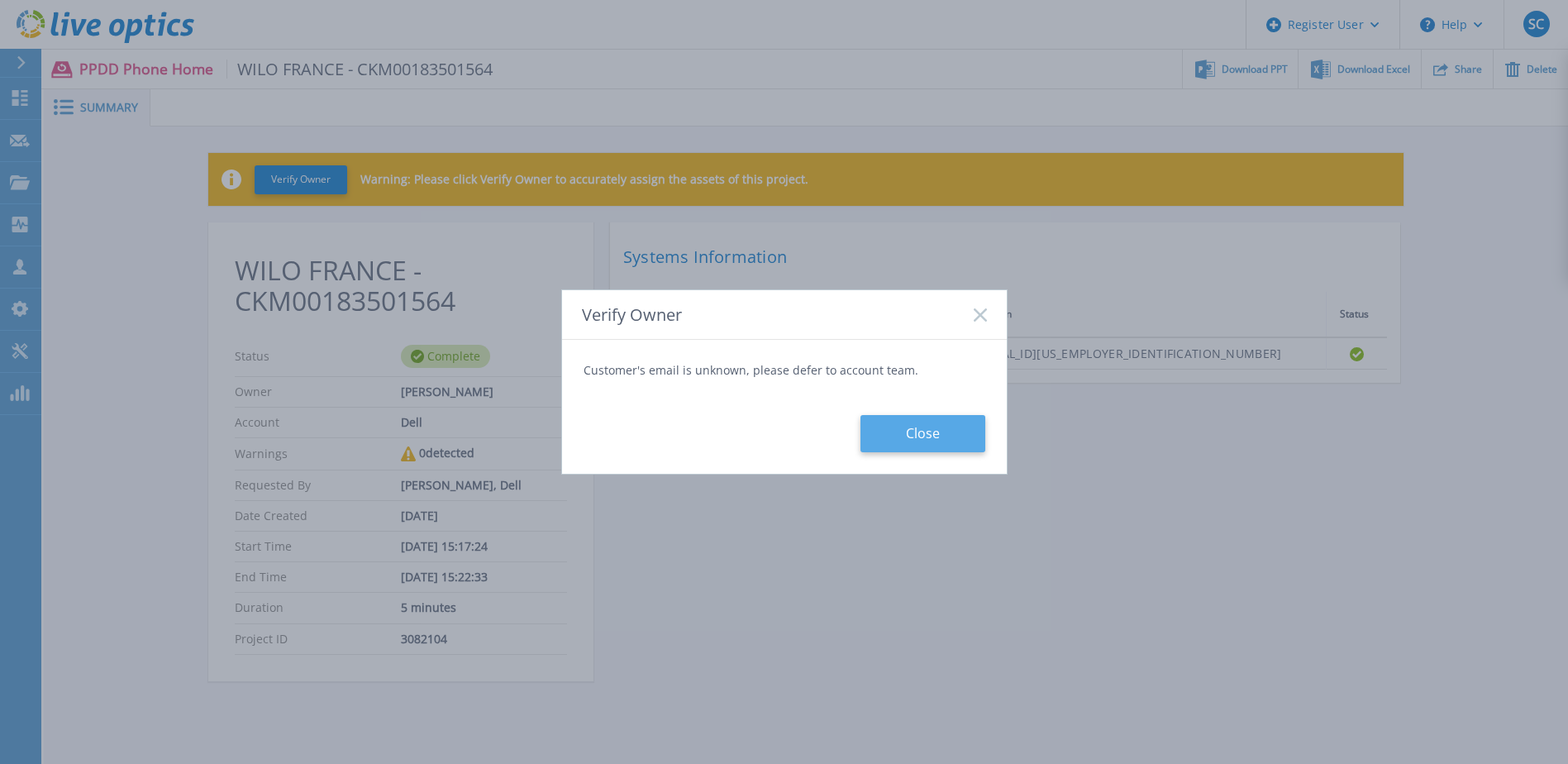
click at [914, 439] on button "Close" at bounding box center [923, 434] width 125 height 37
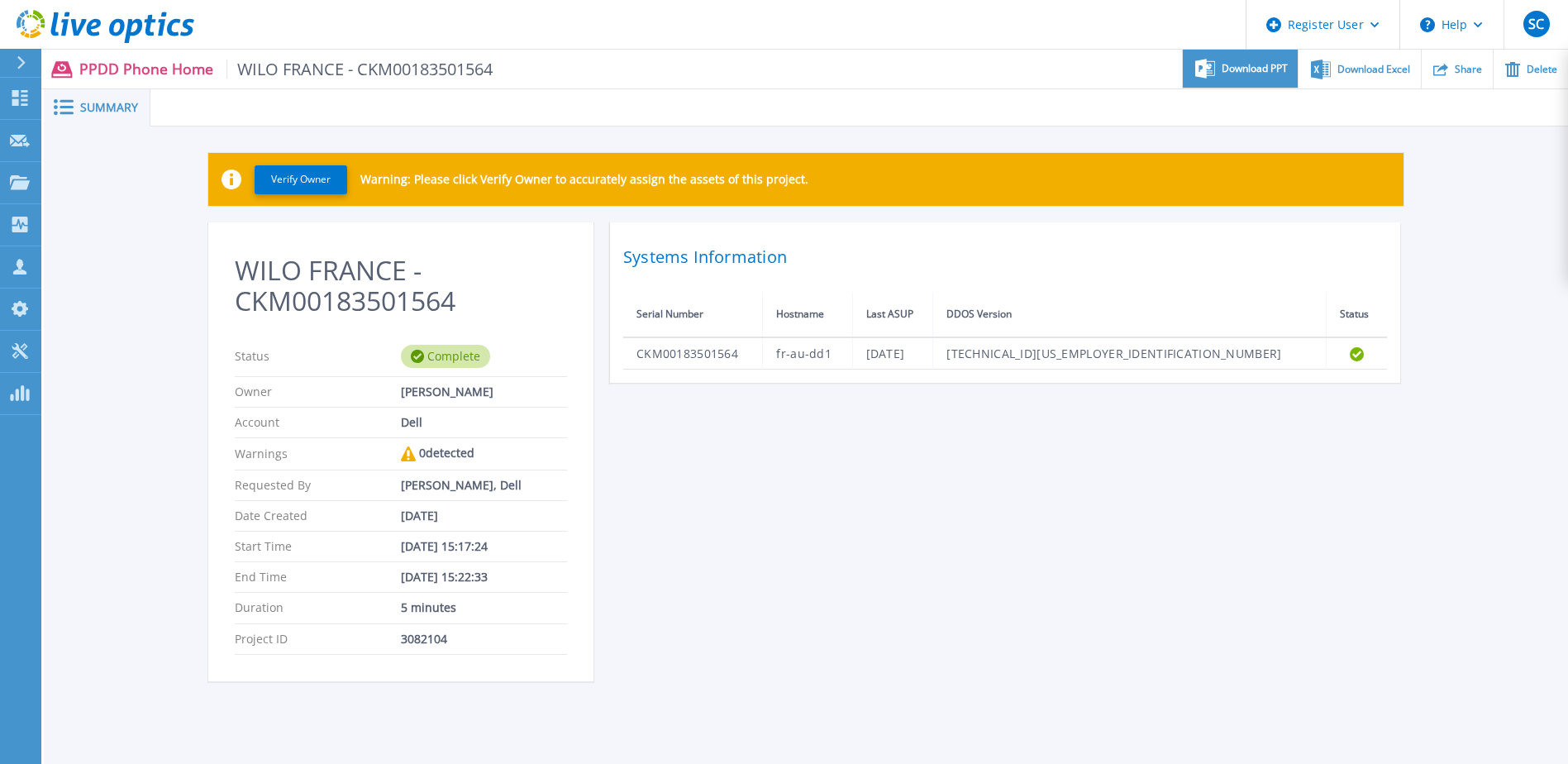
click at [1274, 69] on span "Download PPT" at bounding box center [1255, 68] width 66 height 10
drag, startPoint x: 1168, startPoint y: 507, endPoint x: 756, endPoint y: 190, distance: 519.8
click at [1168, 507] on div "WILO [GEOGRAPHIC_DATA] - CKM00183501564 Status Complete Owner [PERSON_NAME] Acc…" at bounding box center [805, 462] width 1195 height 479
